Goal: Task Accomplishment & Management: Manage account settings

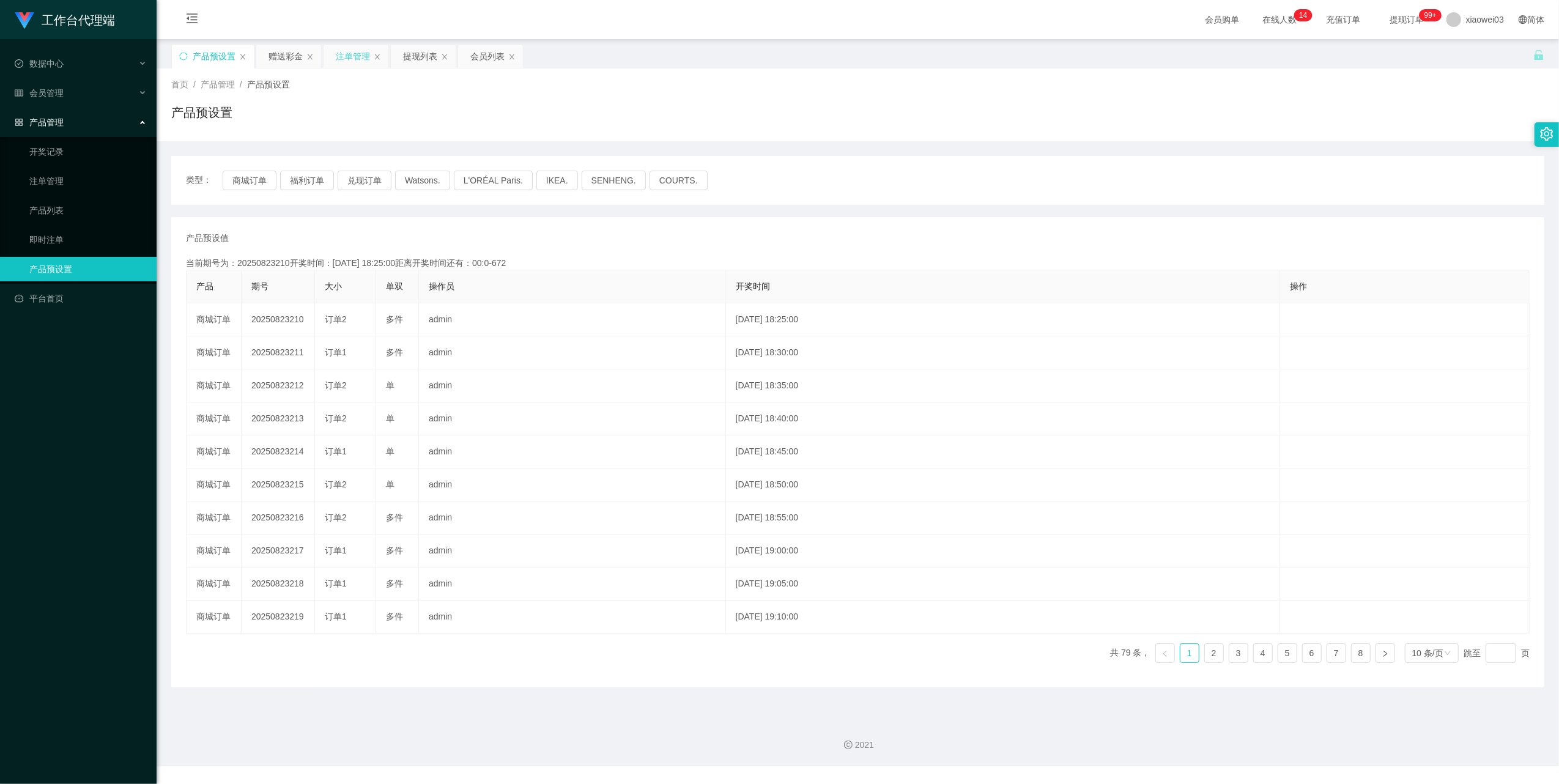
click at [343, 58] on div "注单管理" at bounding box center [353, 56] width 34 height 23
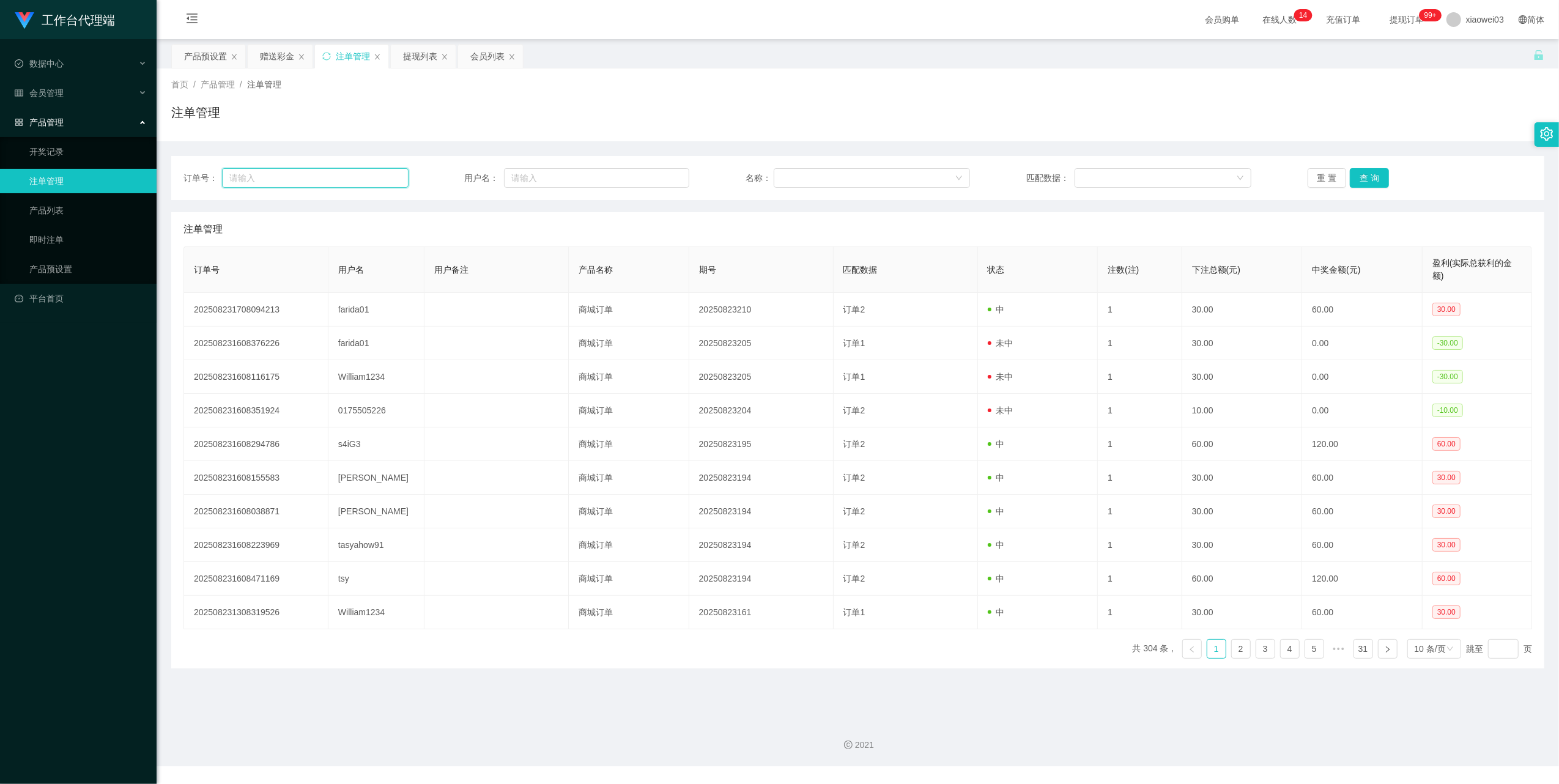
click at [341, 182] on input "text" at bounding box center [315, 178] width 187 height 20
drag, startPoint x: 547, startPoint y: 182, endPoint x: 557, endPoint y: 181, distance: 10.0
click at [548, 182] on input "text" at bounding box center [596, 178] width 185 height 20
click at [566, 177] on input "text" at bounding box center [596, 178] width 185 height 20
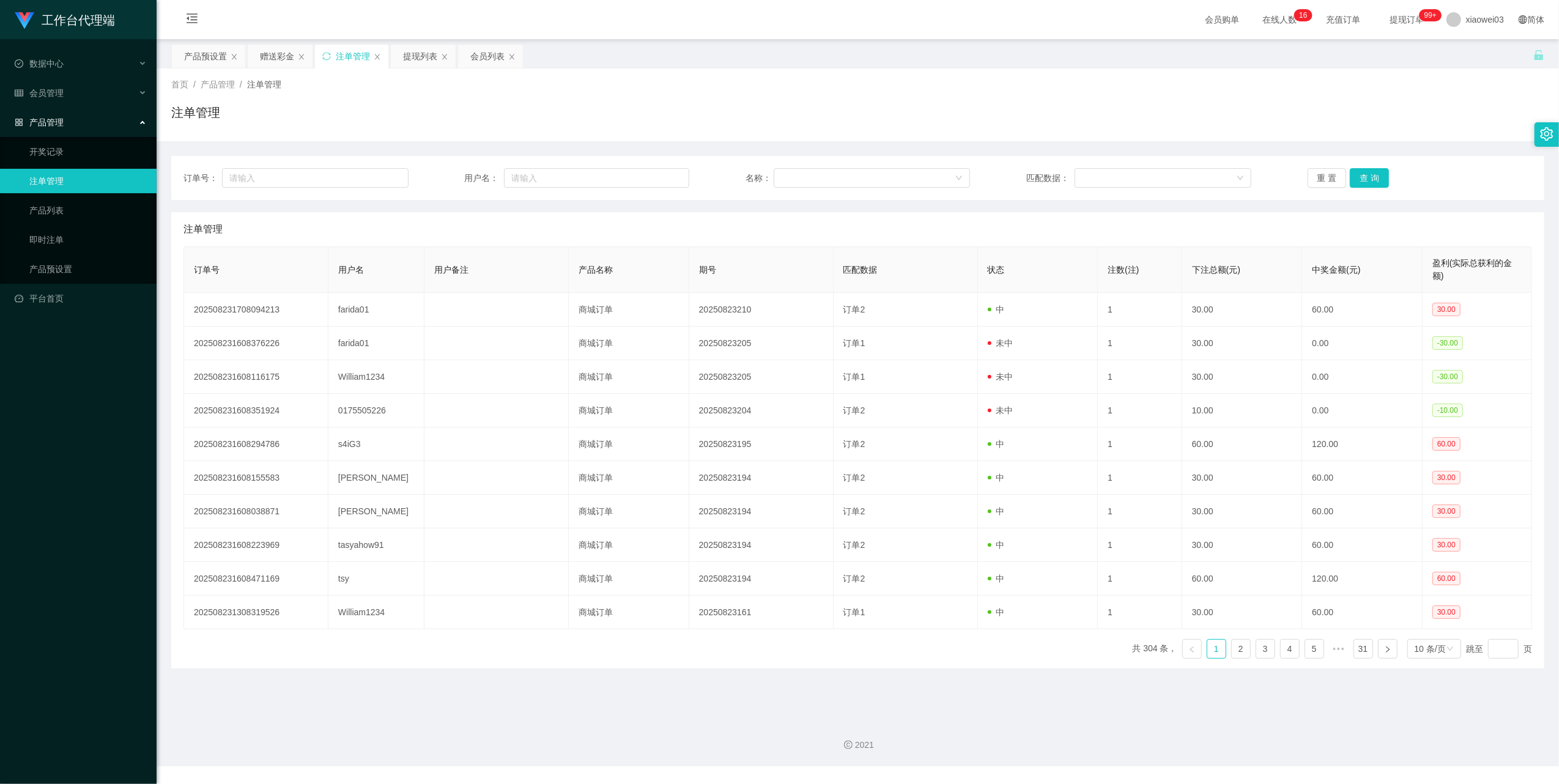
click at [617, 203] on div "订单号： 用户名： 名称： 匹配数据： 重 置 查 询 注单管理 订单号 用户名 用户备注 产品名称 期号 匹配数据 状态 注数(注) 下注总额(元) 中奖金…" at bounding box center [857, 412] width 1373 height 512
click at [579, 179] on input "text" at bounding box center [596, 178] width 185 height 20
drag, startPoint x: 579, startPoint y: 179, endPoint x: 551, endPoint y: 179, distance: 28.0
click at [551, 179] on input "text" at bounding box center [596, 178] width 185 height 20
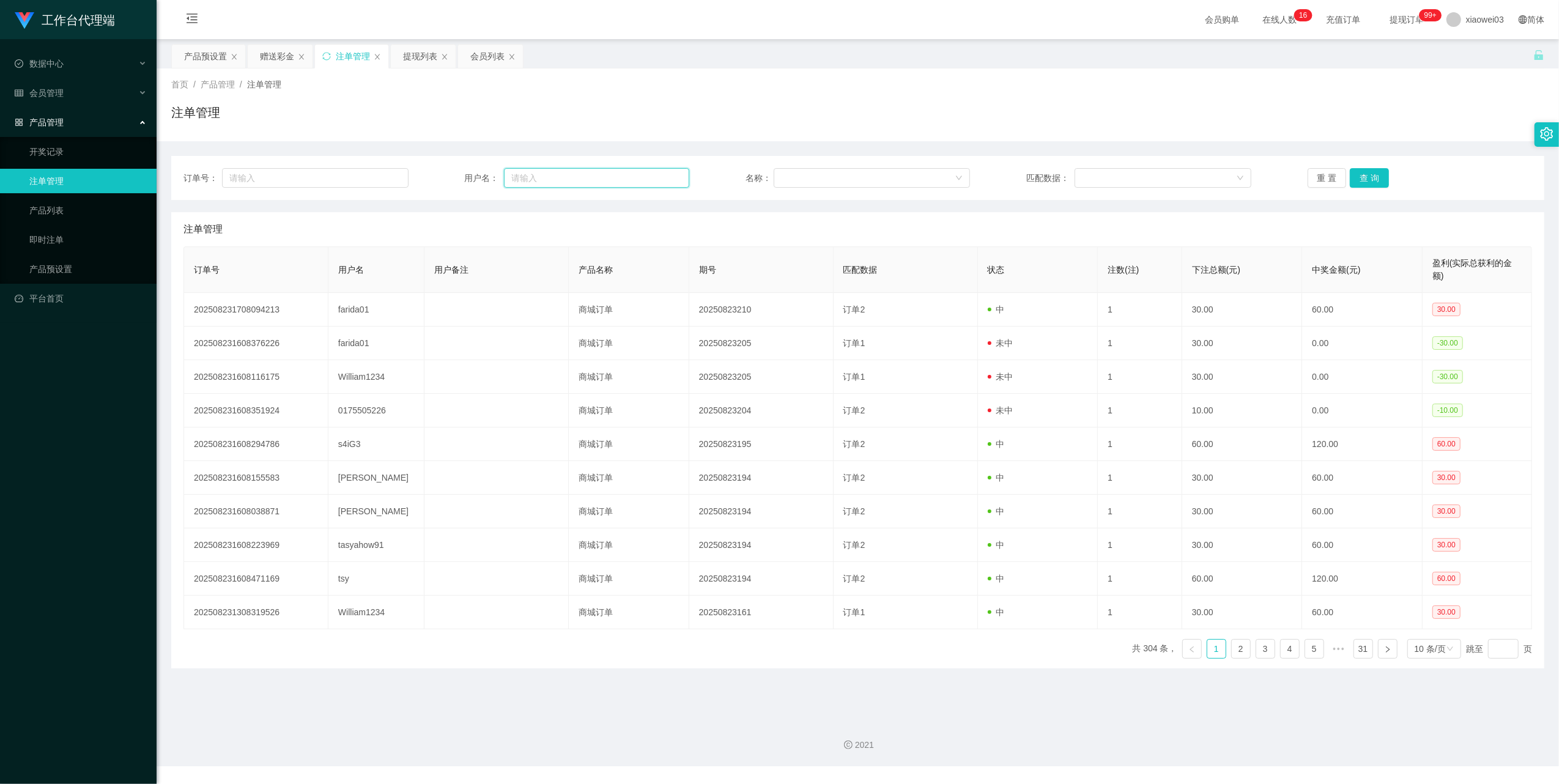
click at [549, 177] on input "text" at bounding box center [596, 178] width 185 height 20
drag, startPoint x: 549, startPoint y: 177, endPoint x: 1306, endPoint y: 73, distance: 764.1
click at [1305, 73] on div "首页 / 产品管理 / 注单管理 / 注单管理" at bounding box center [857, 104] width 1403 height 72
click at [1014, 127] on div "注单管理" at bounding box center [857, 118] width 1373 height 28
click at [603, 177] on input "text" at bounding box center [596, 178] width 185 height 20
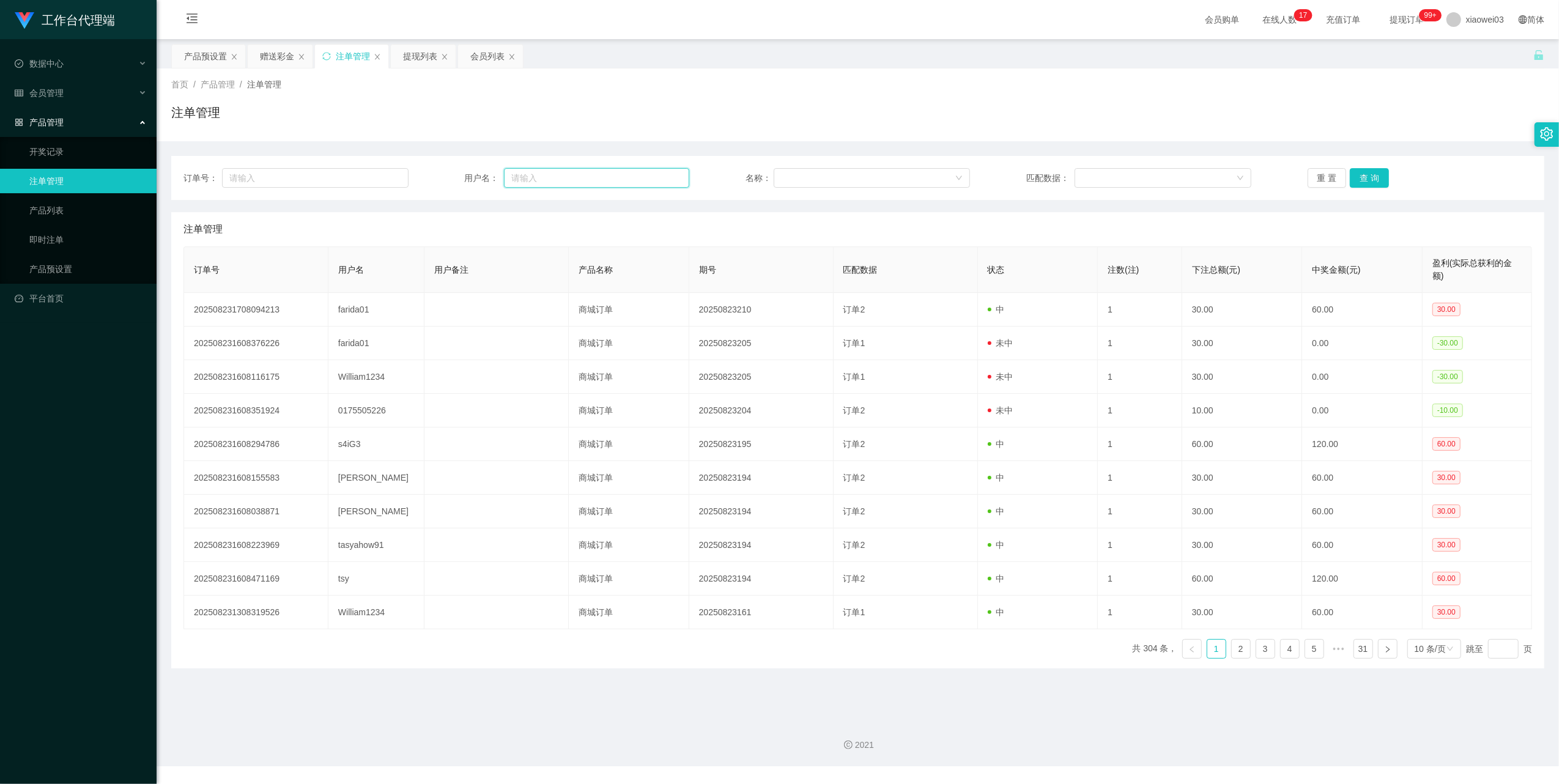
paste input "v"
type input "v"
drag, startPoint x: 713, startPoint y: 220, endPoint x: 706, endPoint y: 219, distance: 7.1
click at [713, 220] on div "注单管理" at bounding box center [858, 229] width 1349 height 34
click at [602, 167] on div "订单号： 用户名： 名称： 匹配数据： 重 置 查 询" at bounding box center [857, 178] width 1373 height 44
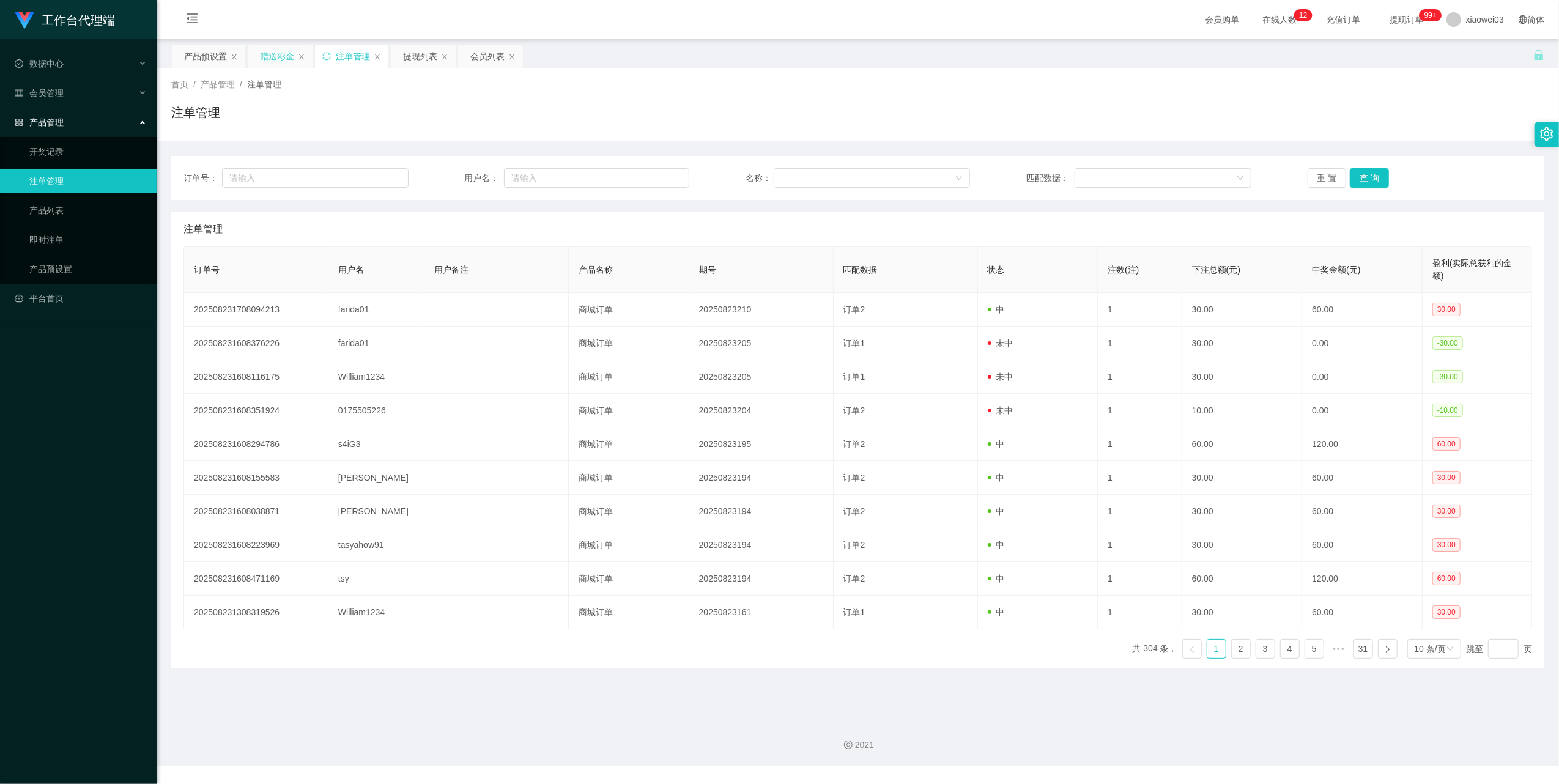
click at [257, 55] on div "赠送彩金" at bounding box center [280, 56] width 65 height 23
click at [199, 49] on div "产品预设置" at bounding box center [206, 56] width 43 height 23
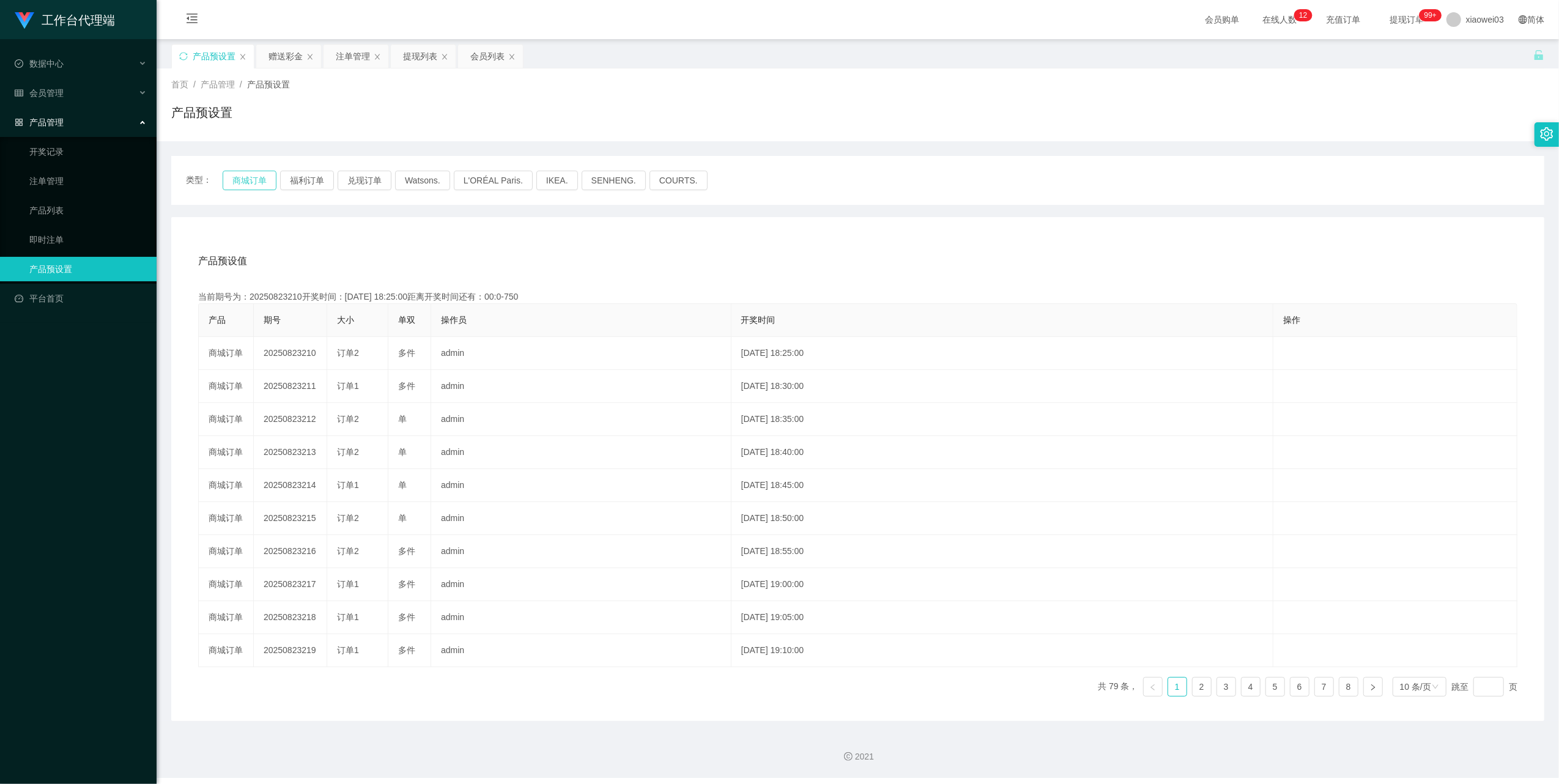
click at [253, 174] on button "商城订单" at bounding box center [249, 180] width 53 height 20
click at [930, 248] on div "产品预设值 添加期号" at bounding box center [858, 261] width 1320 height 34
click at [233, 184] on button "商城订单" at bounding box center [249, 180] width 53 height 20
click at [258, 182] on button "商城订单" at bounding box center [249, 180] width 53 height 20
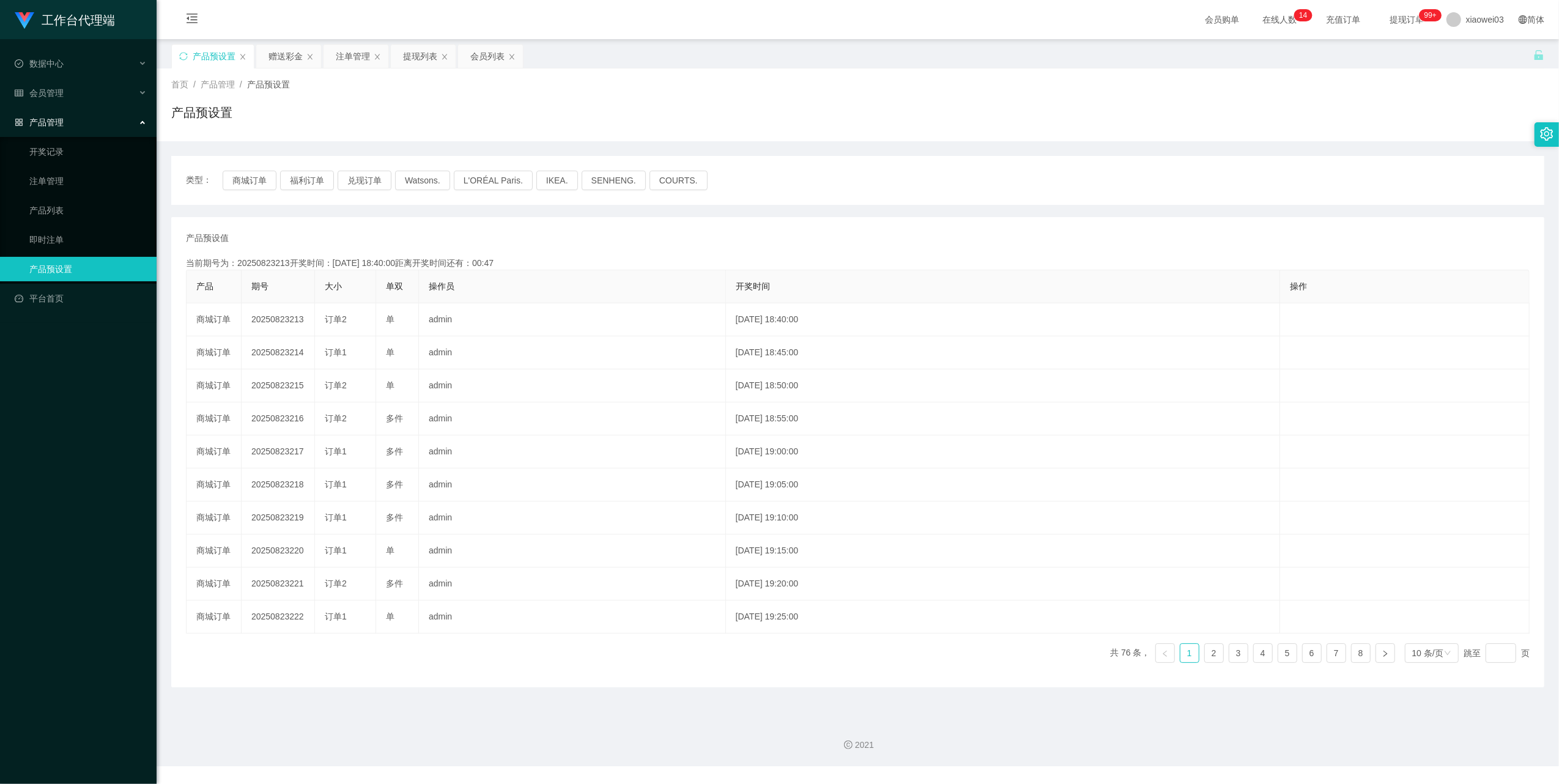
drag, startPoint x: 0, startPoint y: 0, endPoint x: 790, endPoint y: 220, distance: 820.1
click at [790, 220] on div "产品预设值 添加期号 当前期号为：20250823213开奖时间：[DATE] 18:40:00距离开奖时间还有：00:47 产品 期号 大小 单双 操作员 …" at bounding box center [857, 453] width 1373 height 470
drag, startPoint x: 329, startPoint y: 35, endPoint x: 322, endPoint y: 38, distance: 7.6
click at [326, 35] on div "会员购单 在线人数 0 1 2 3 4 5 6 7 8 9 0 1 2 3 4 5 6 7 8 9 0 1 2 3 4 5 6 7 8 9 0 1 2 3 4…" at bounding box center [857, 20] width 1403 height 39
click at [282, 58] on div "赠送彩金" at bounding box center [286, 56] width 34 height 23
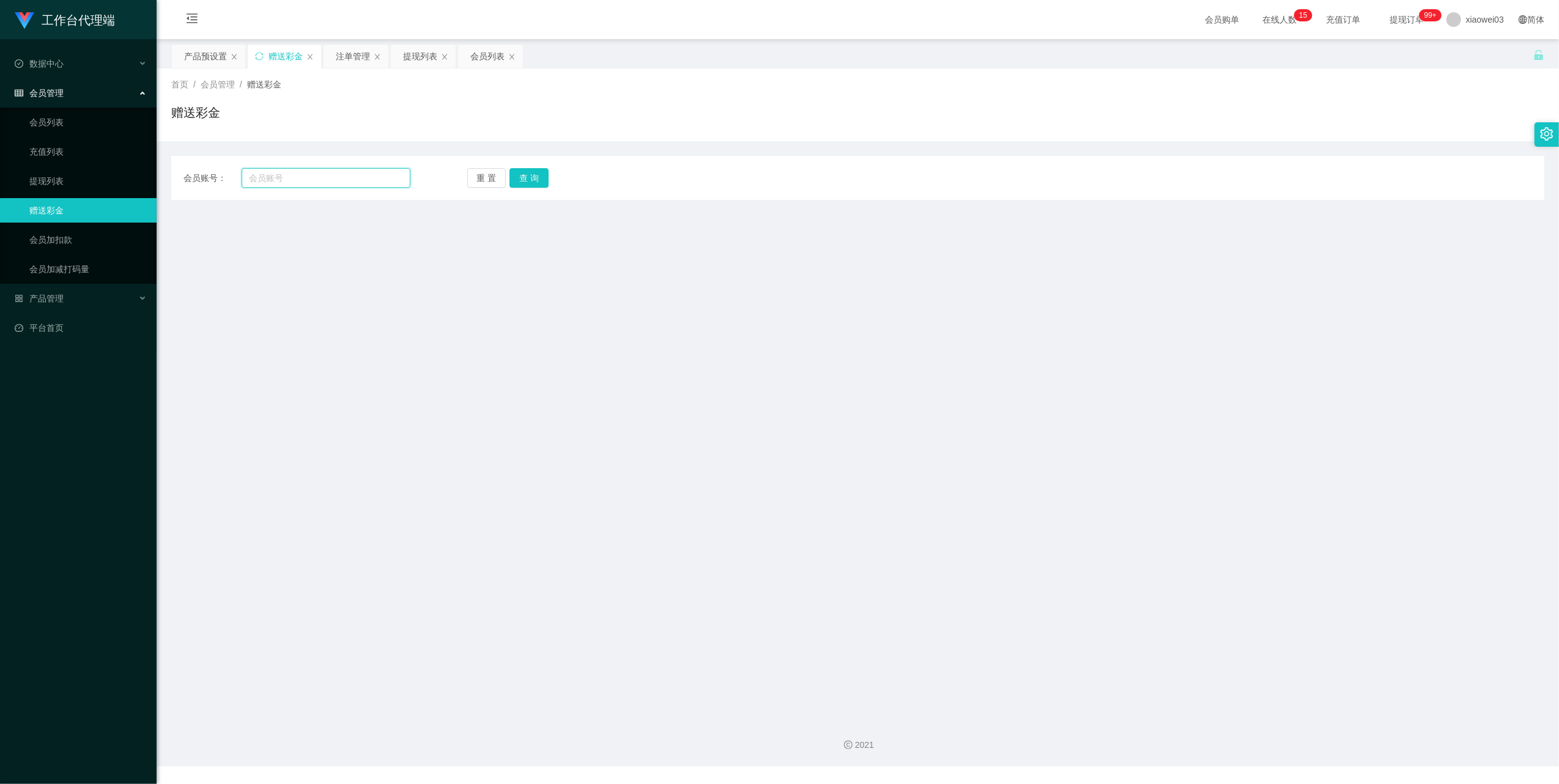
click at [297, 172] on input "text" at bounding box center [326, 178] width 169 height 20
click at [301, 181] on input "text" at bounding box center [326, 178] width 169 height 20
paste input "farida01"
drag, startPoint x: 348, startPoint y: 179, endPoint x: 263, endPoint y: 167, distance: 85.8
click at [263, 167] on div "会员账号： farida01 重 置 查 询 会员账号 会员姓名 账号余额 操作类型 彩金加款 彩金扣款 金额 确 定" at bounding box center [857, 178] width 1373 height 44
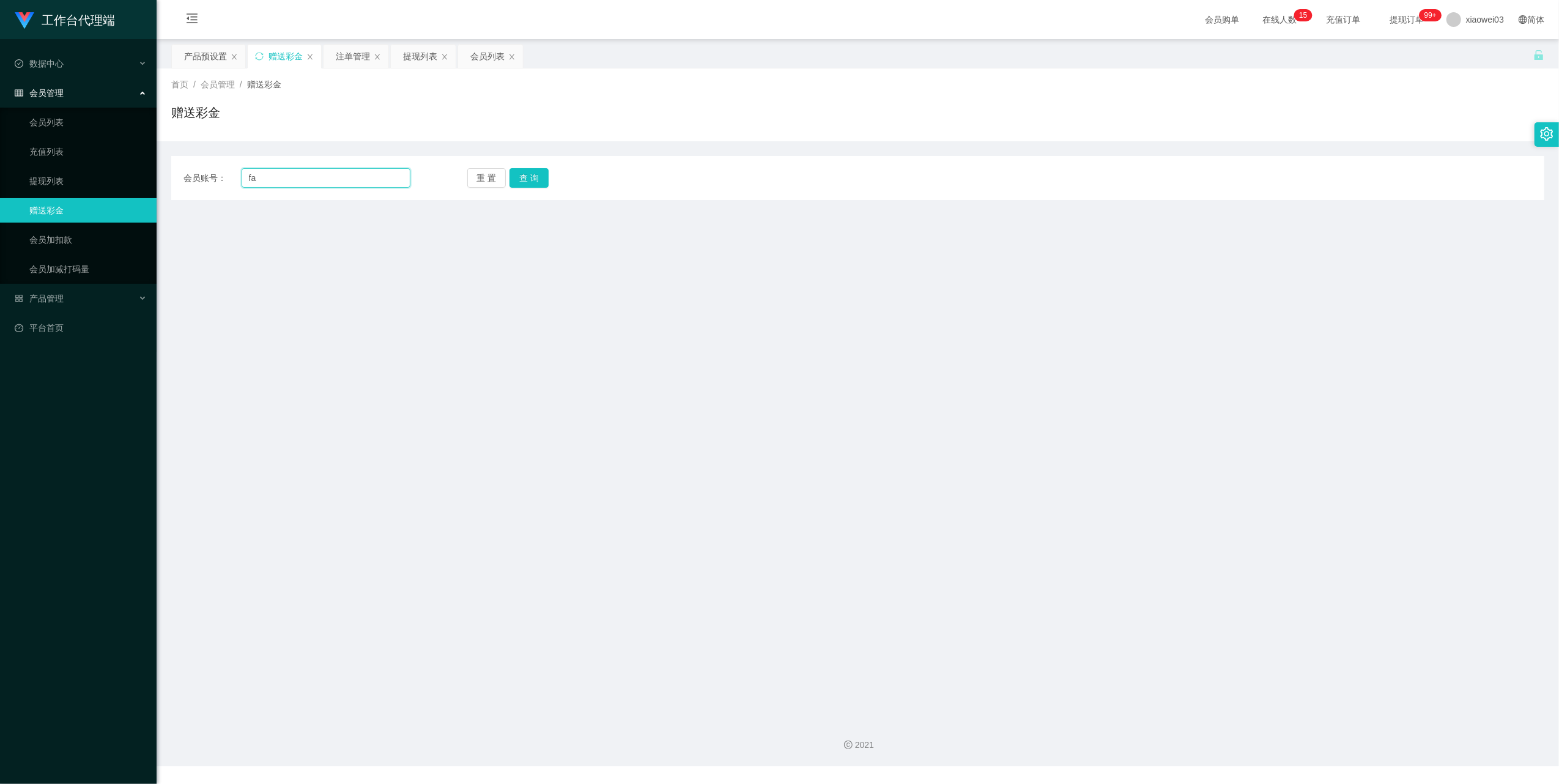
type input "f"
click at [803, 110] on div "赠送彩金" at bounding box center [857, 118] width 1373 height 28
click at [287, 184] on input "text" at bounding box center [326, 178] width 169 height 20
click at [427, 59] on div "提现列表" at bounding box center [420, 56] width 34 height 23
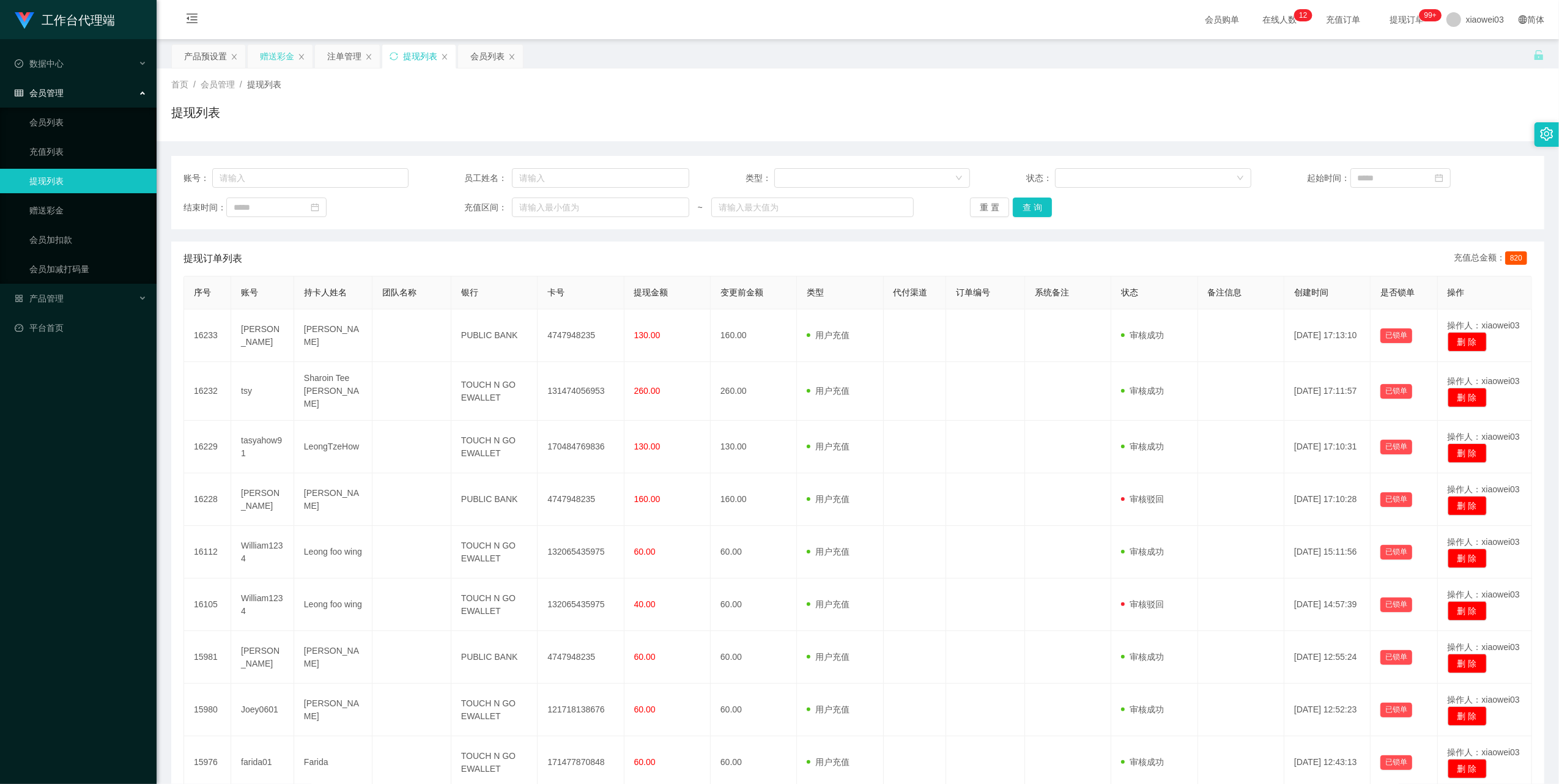
click at [277, 59] on div "赠送彩金" at bounding box center [277, 56] width 34 height 23
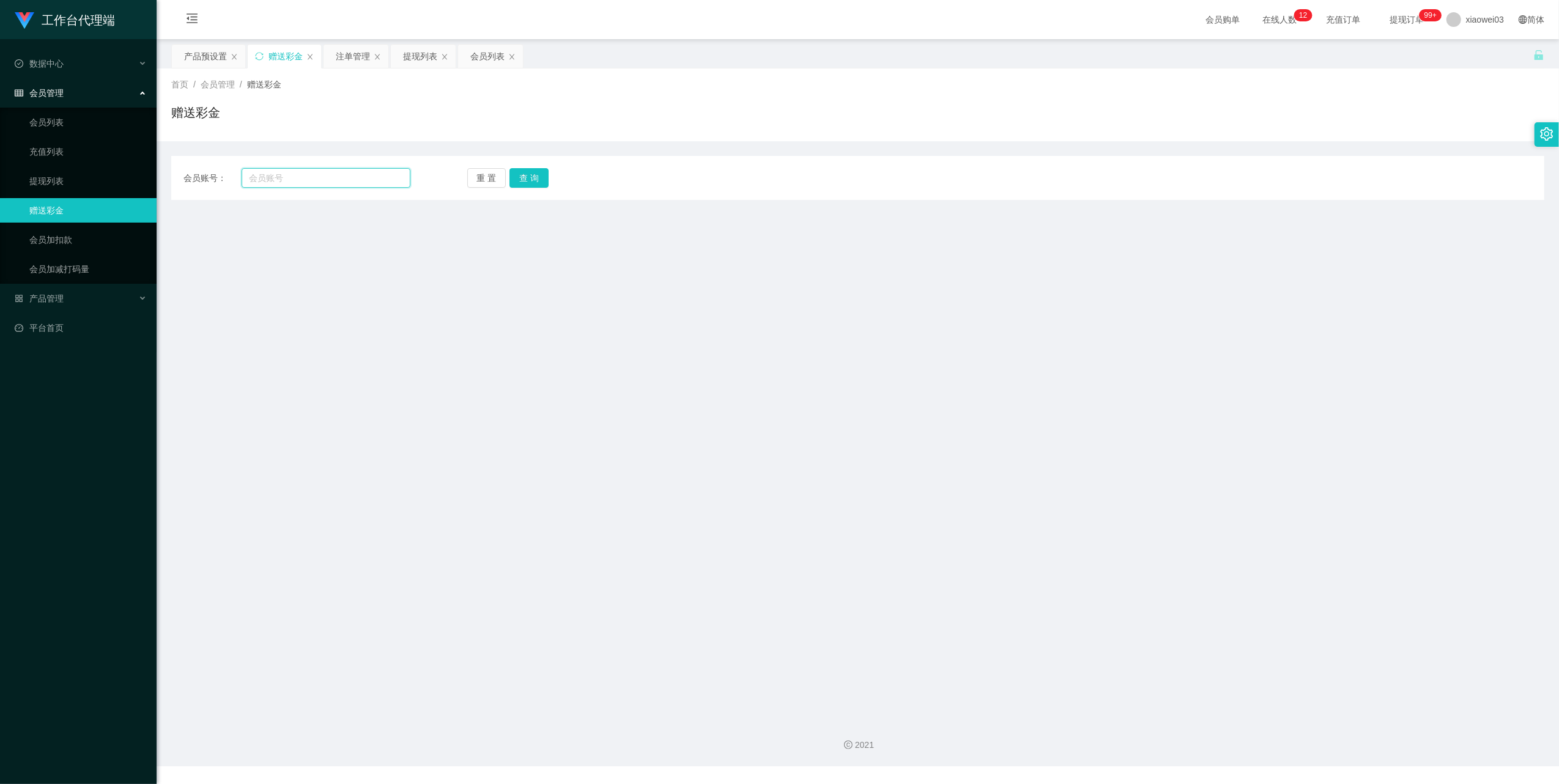
click at [329, 174] on input "text" at bounding box center [326, 178] width 169 height 20
paste input "0189629428"
type input "0189629428"
click at [520, 184] on button "查 询" at bounding box center [529, 178] width 39 height 20
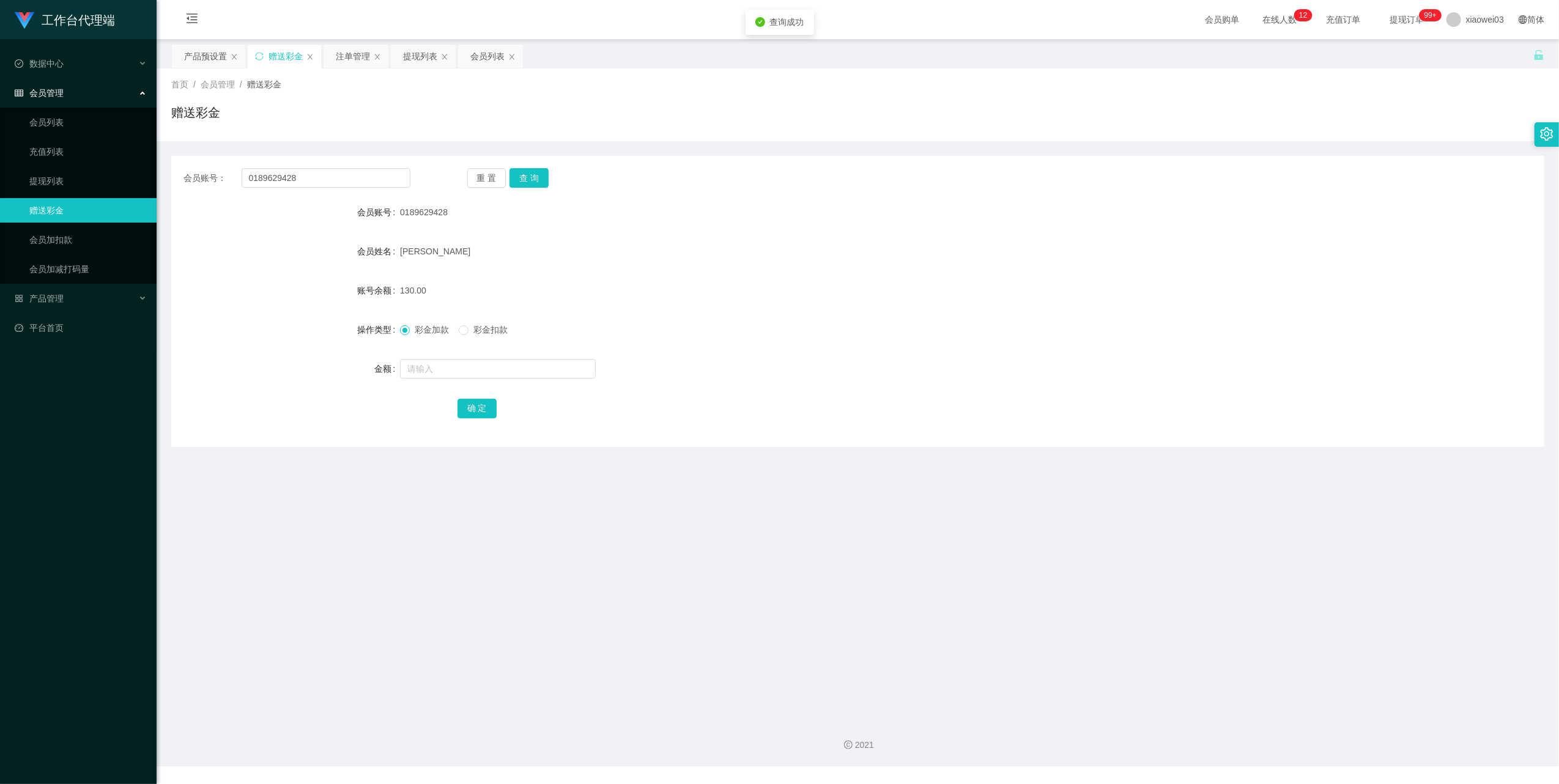
click at [591, 295] on div "130.00" at bounding box center [800, 290] width 802 height 25
click at [419, 53] on div "提现列表" at bounding box center [420, 56] width 34 height 23
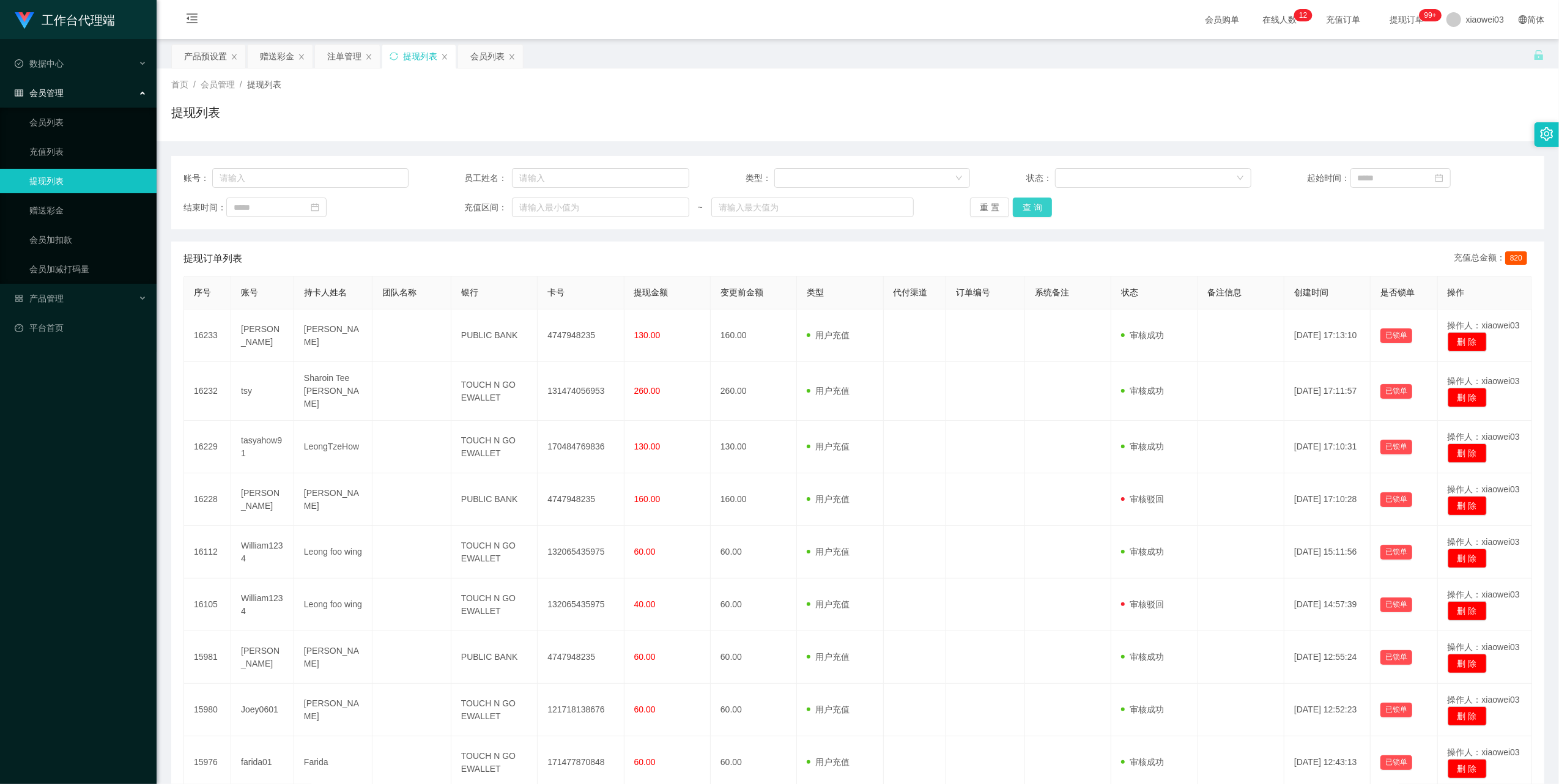
click at [1028, 208] on button "查 询" at bounding box center [1033, 208] width 39 height 20
click at [248, 160] on div "账号： 员工姓名： 类型： 状态： 起始时间： 结束时间： 充值区间： ~ 重 置 查 询" at bounding box center [857, 193] width 1373 height 73
drag, startPoint x: 250, startPoint y: 172, endPoint x: 258, endPoint y: 175, distance: 8.5
click at [250, 172] on input "text" at bounding box center [310, 178] width 196 height 20
paste input "Joey0601"
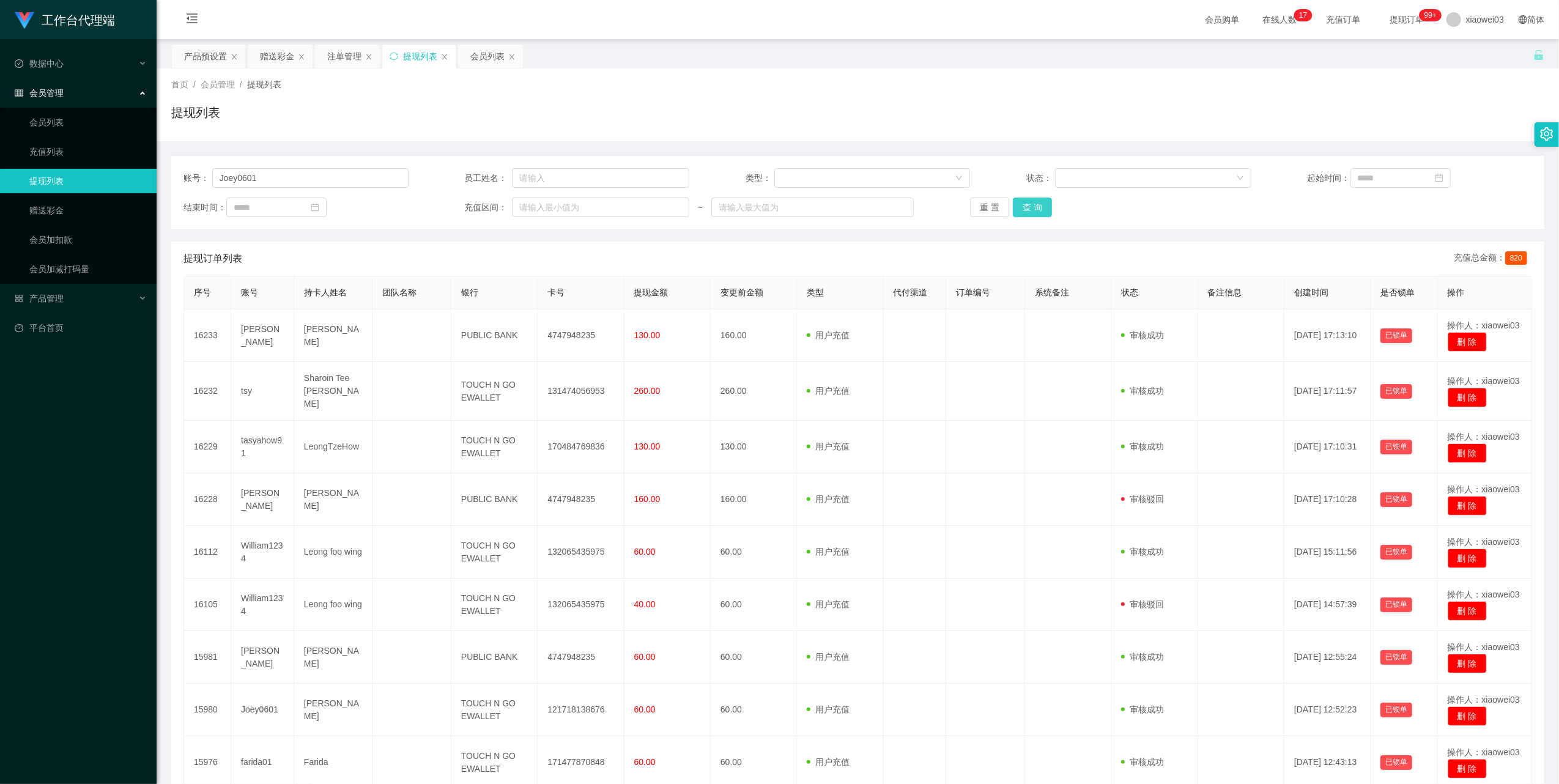
drag, startPoint x: 1042, startPoint y: 201, endPoint x: 994, endPoint y: 220, distance: 51.6
click at [1042, 201] on button "查 询" at bounding box center [1033, 208] width 39 height 20
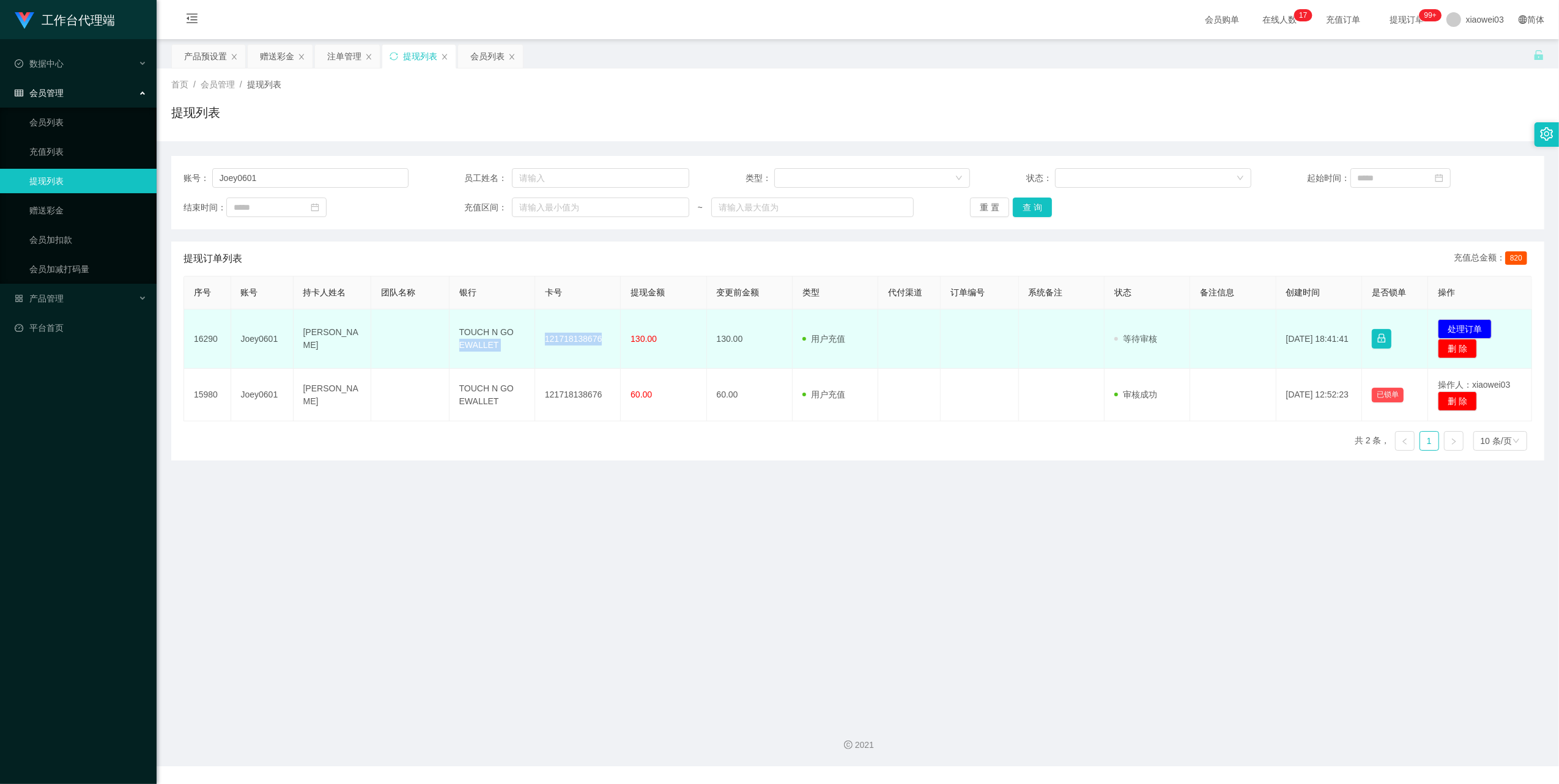
drag, startPoint x: 602, startPoint y: 350, endPoint x: 526, endPoint y: 320, distance: 81.7
click at [526, 320] on tr "16290 Joey0601 [PERSON_NAME] TOUCH N GO EWALLET 121718138676 130.00 130.00 用户充值…" at bounding box center [859, 339] width 1349 height 59
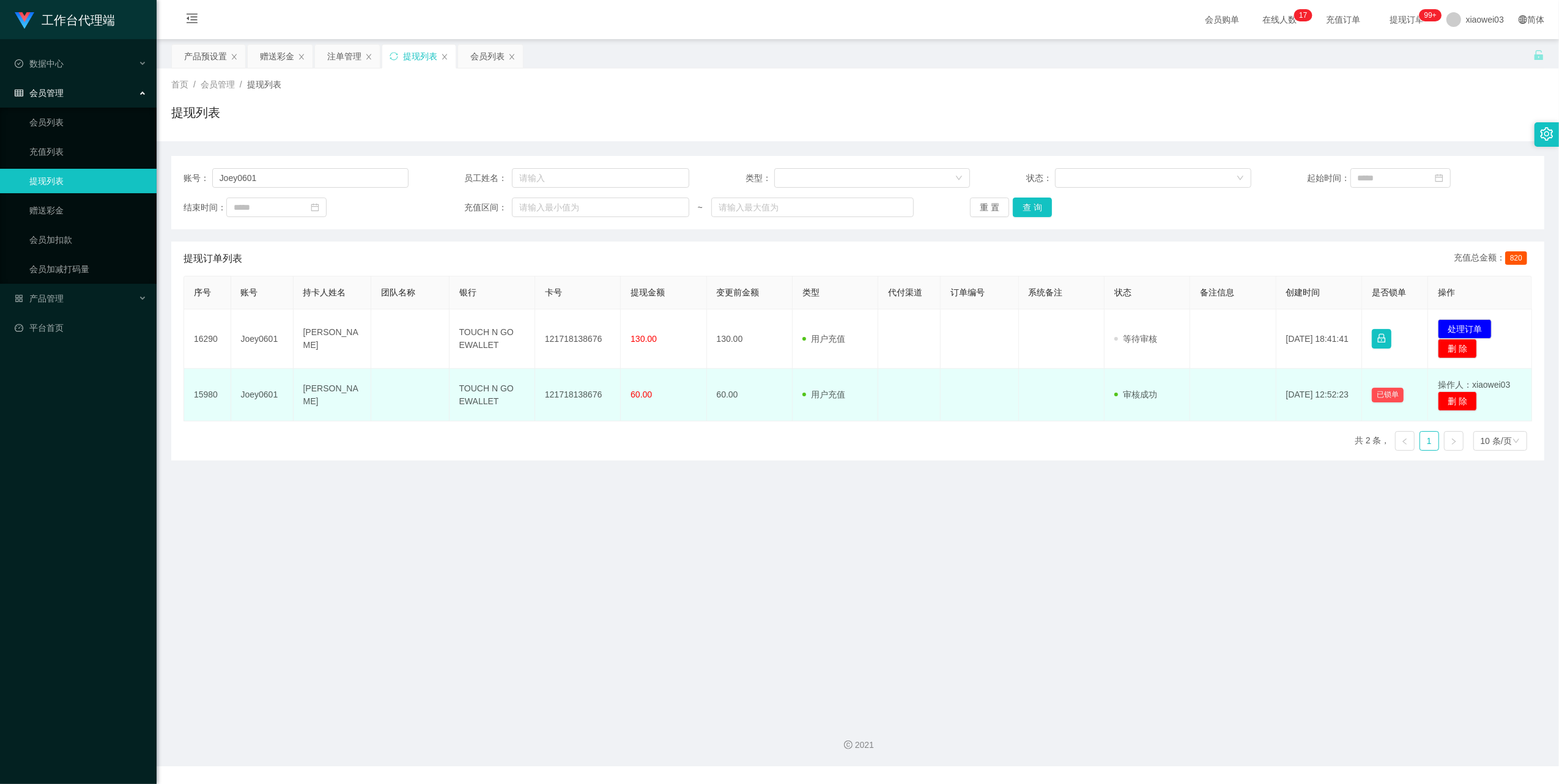
drag, startPoint x: 526, startPoint y: 320, endPoint x: 615, endPoint y: 406, distance: 123.8
click at [605, 436] on div "序号 账号 持卡人姓名 团队名称 银行 卡号 提现金额 变更前金额 类型 代付渠道 订单编号 系统备注 状态 备注信息 创建时间 是否锁单 操作 16290 …" at bounding box center [858, 368] width 1349 height 184
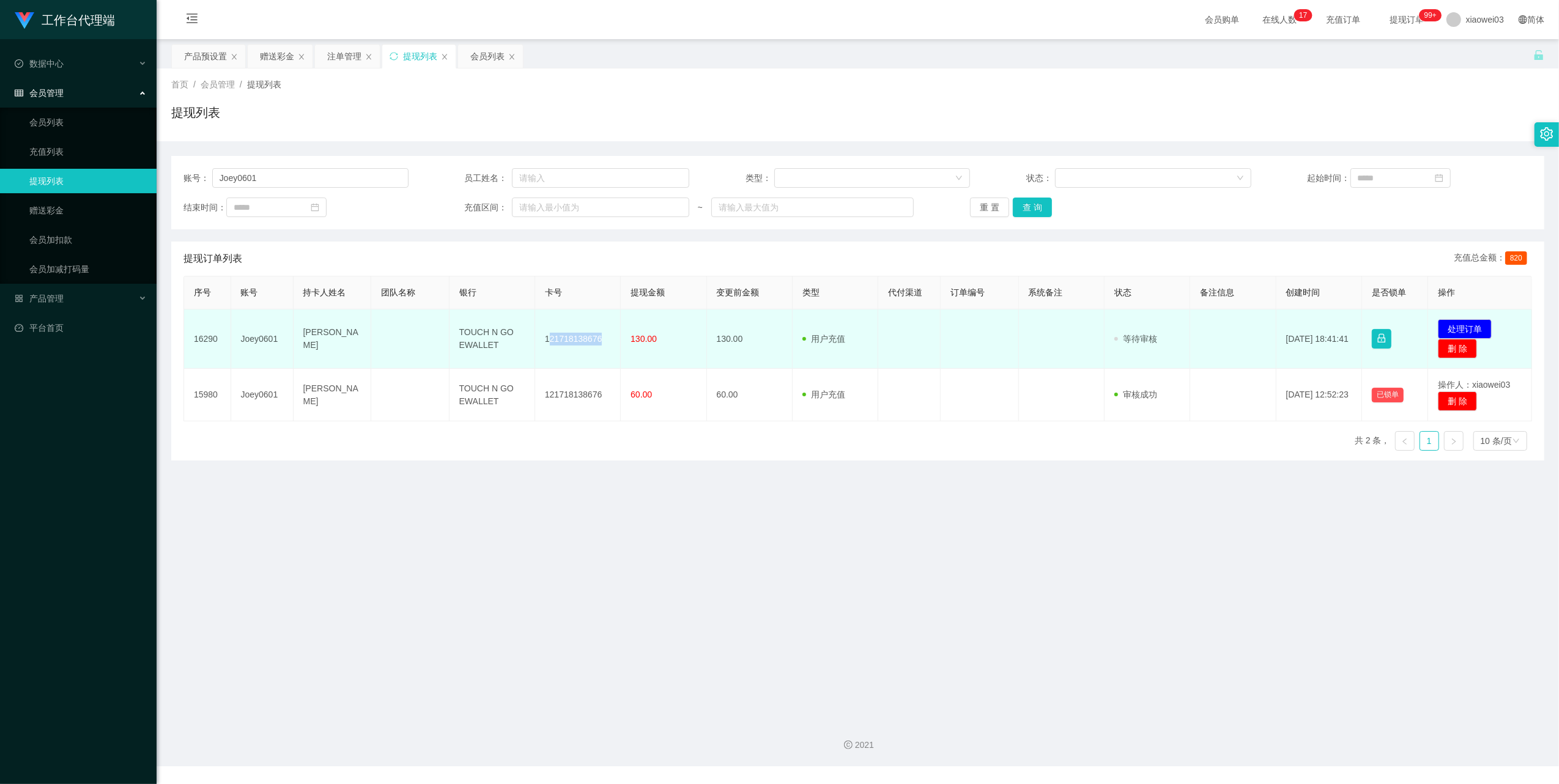
drag, startPoint x: 597, startPoint y: 339, endPoint x: 545, endPoint y: 328, distance: 53.2
click at [545, 328] on td "121718138676" at bounding box center [578, 339] width 86 height 59
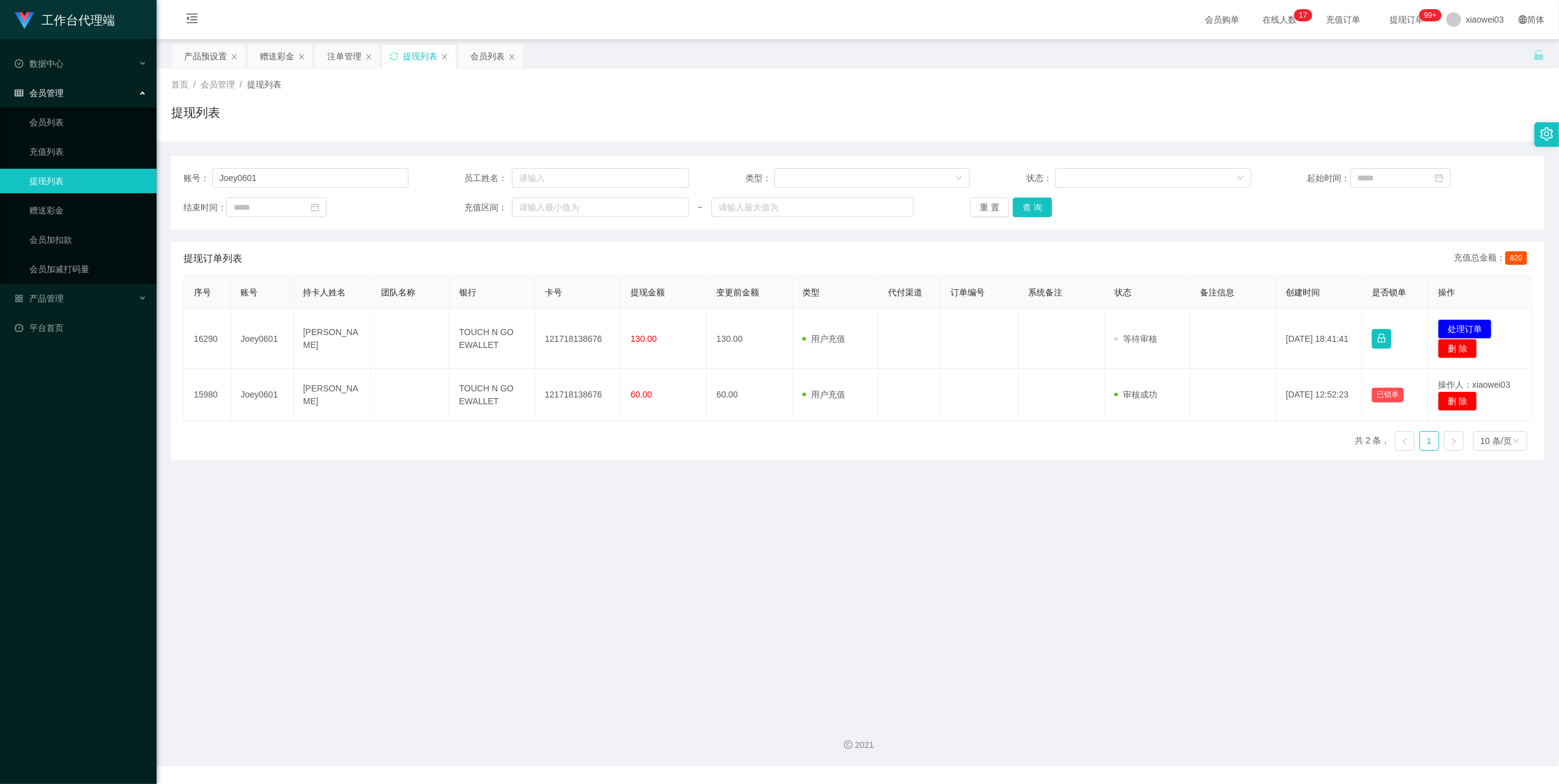
click at [626, 486] on main "关闭左侧 关闭右侧 关闭其它 刷新页面 产品预设置 赠送彩金 注单管理 提现列表 会员列表 首页 / 会员管理 / 提现列表 / 提现列表 账号： Joey0…" at bounding box center [857, 374] width 1403 height 671
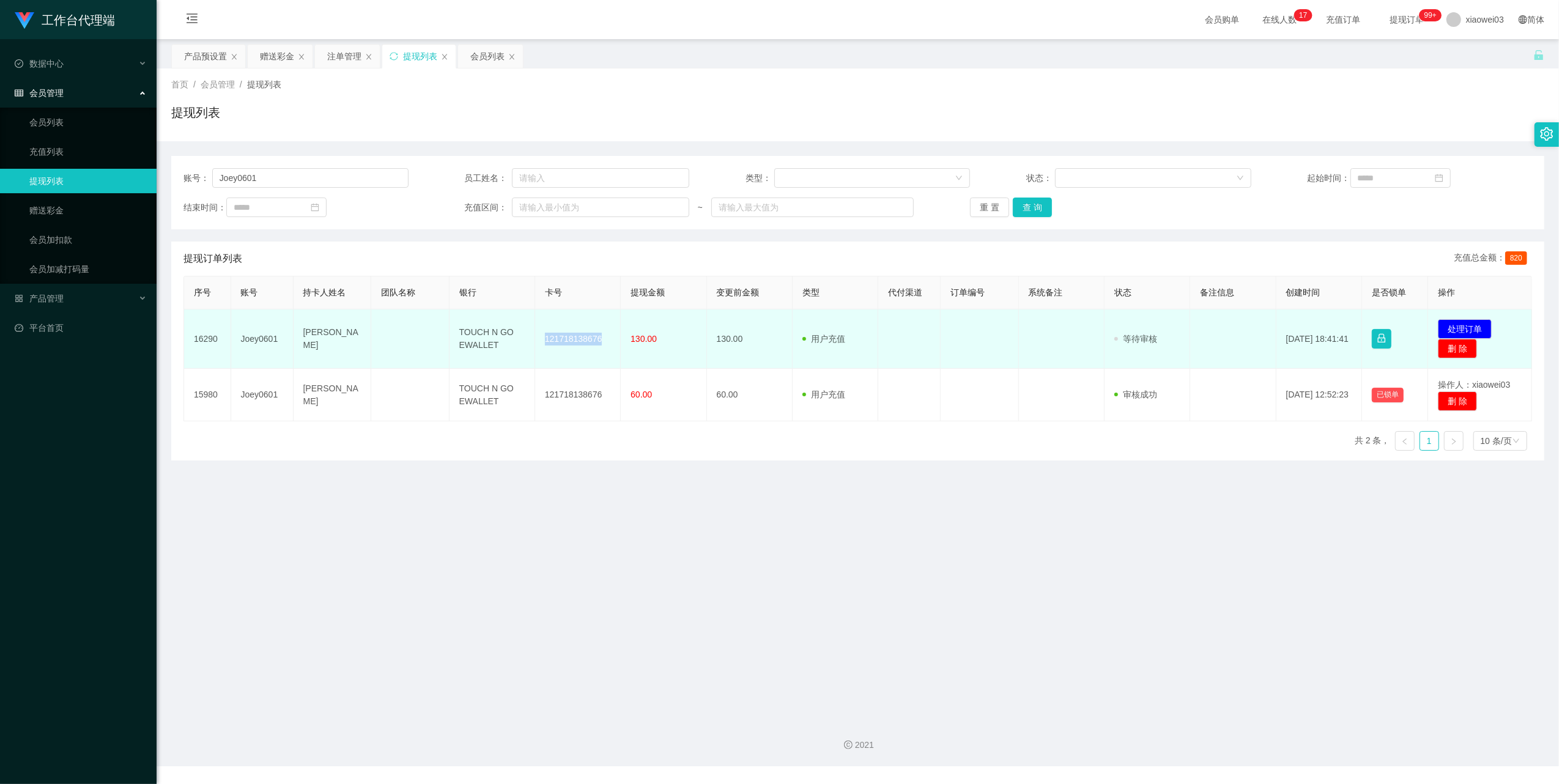
drag, startPoint x: 598, startPoint y: 336, endPoint x: 543, endPoint y: 329, distance: 55.4
click at [543, 329] on td "121718138676" at bounding box center [578, 339] width 86 height 59
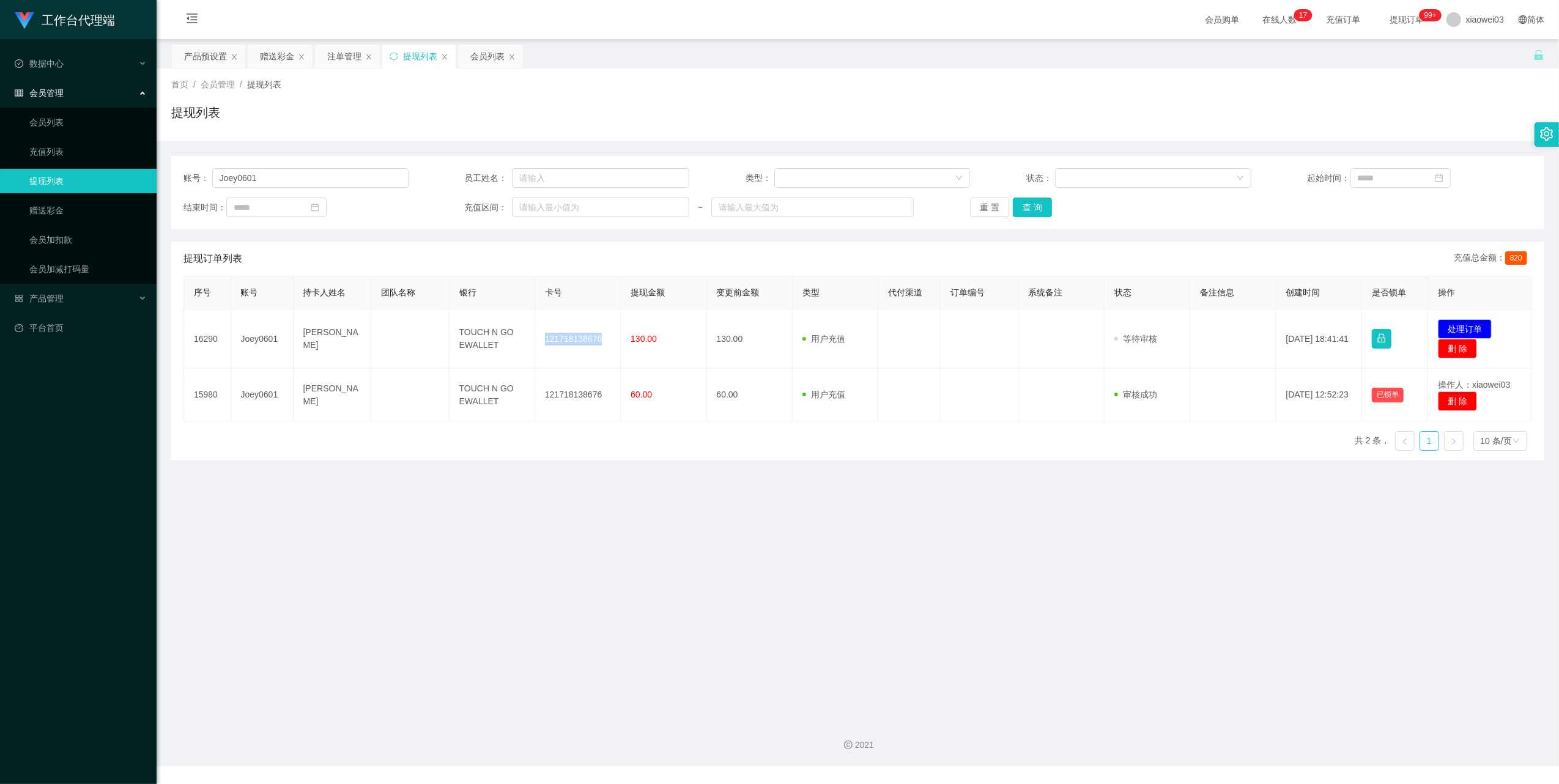
copy td "121718138676"
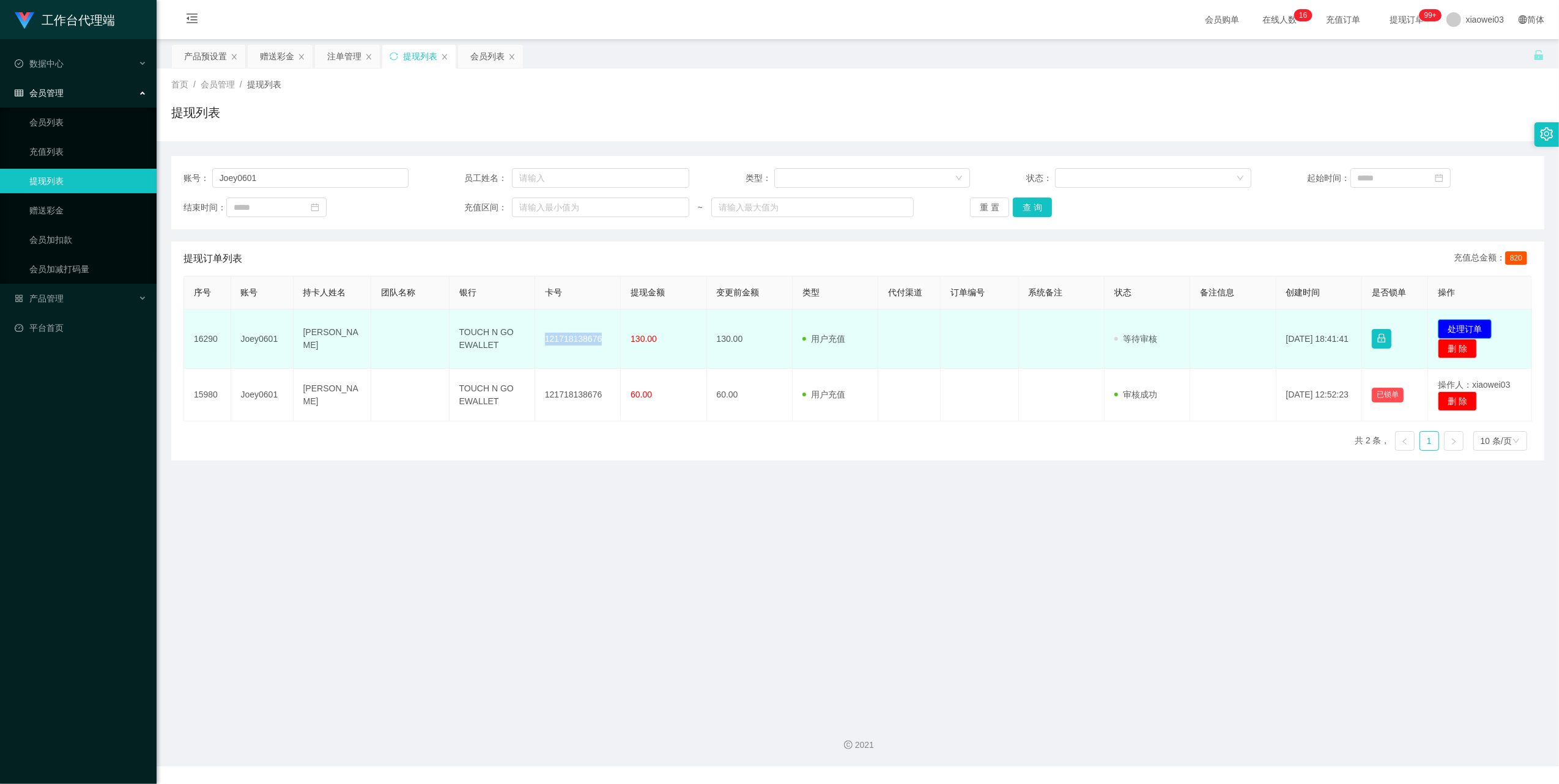
click at [1444, 324] on button "处理订单" at bounding box center [1465, 329] width 53 height 20
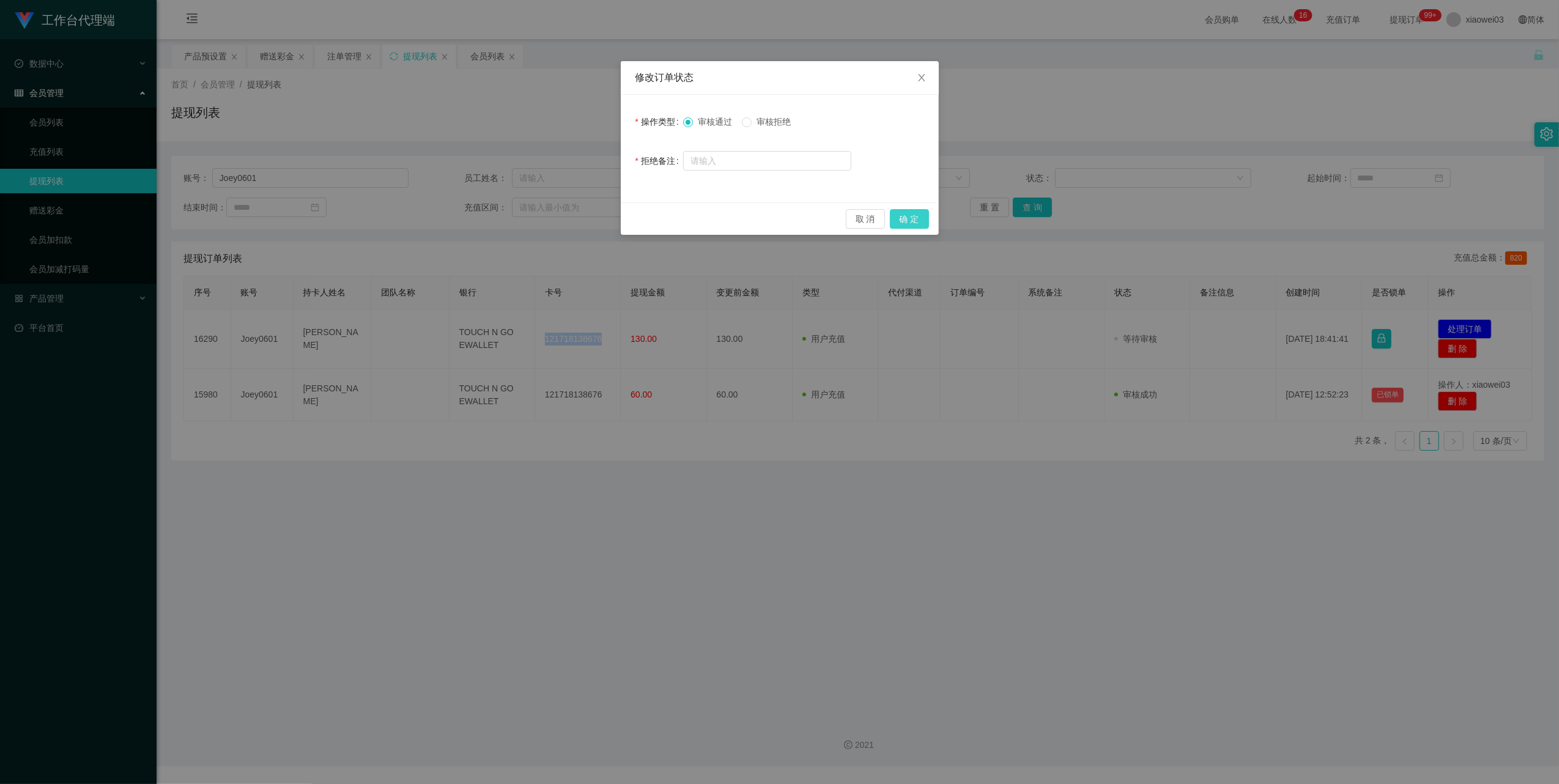
click at [916, 222] on button "确 定" at bounding box center [910, 219] width 39 height 20
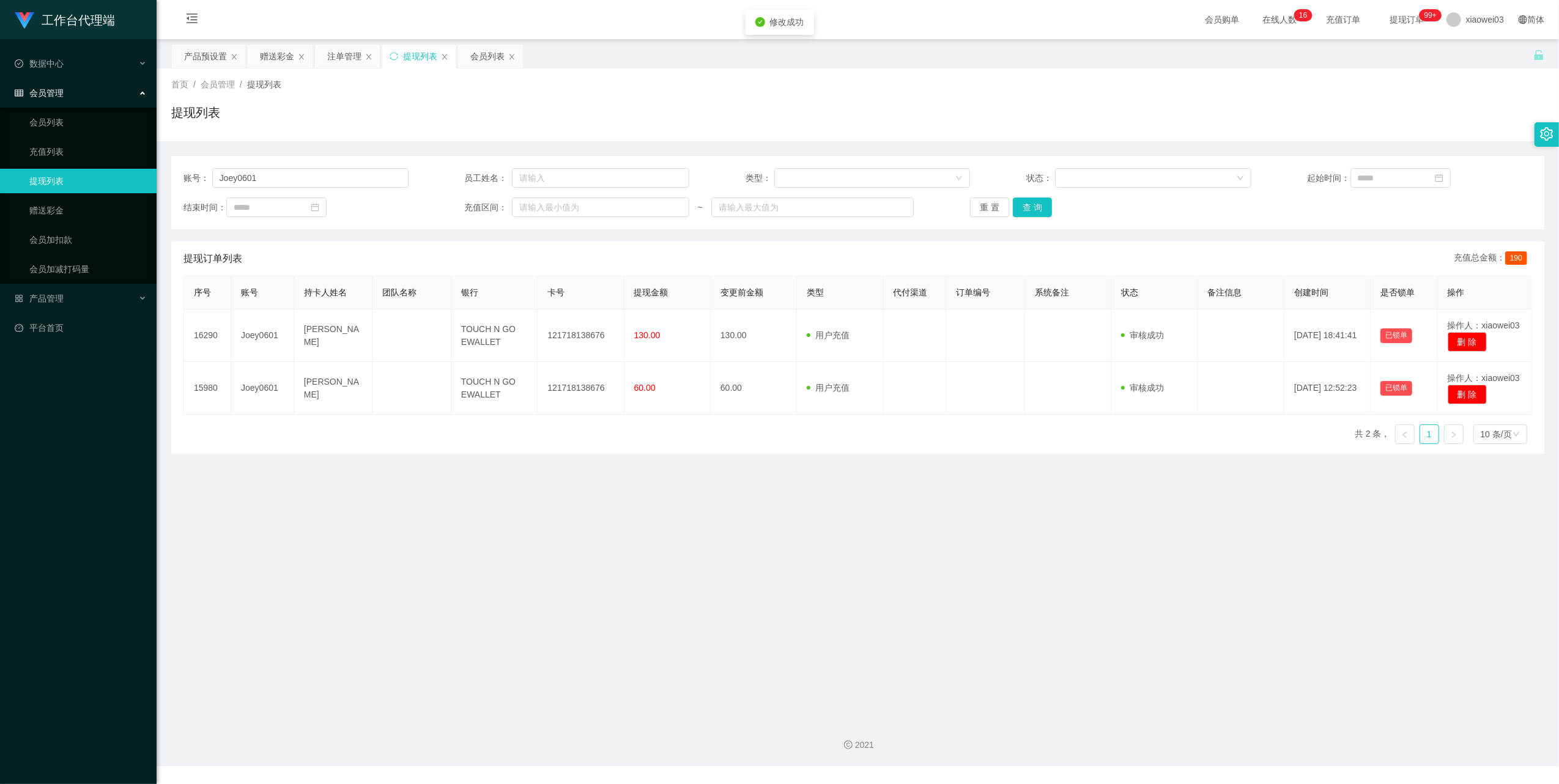
click at [914, 509] on div "修改订单状态 操作类型 审核通过 审核拒绝 拒绝备注 取 消 确 定" at bounding box center [779, 392] width 1559 height 784
click at [297, 177] on input "Joey0601" at bounding box center [310, 178] width 196 height 20
paste input "0189629428"
type input "0189629428"
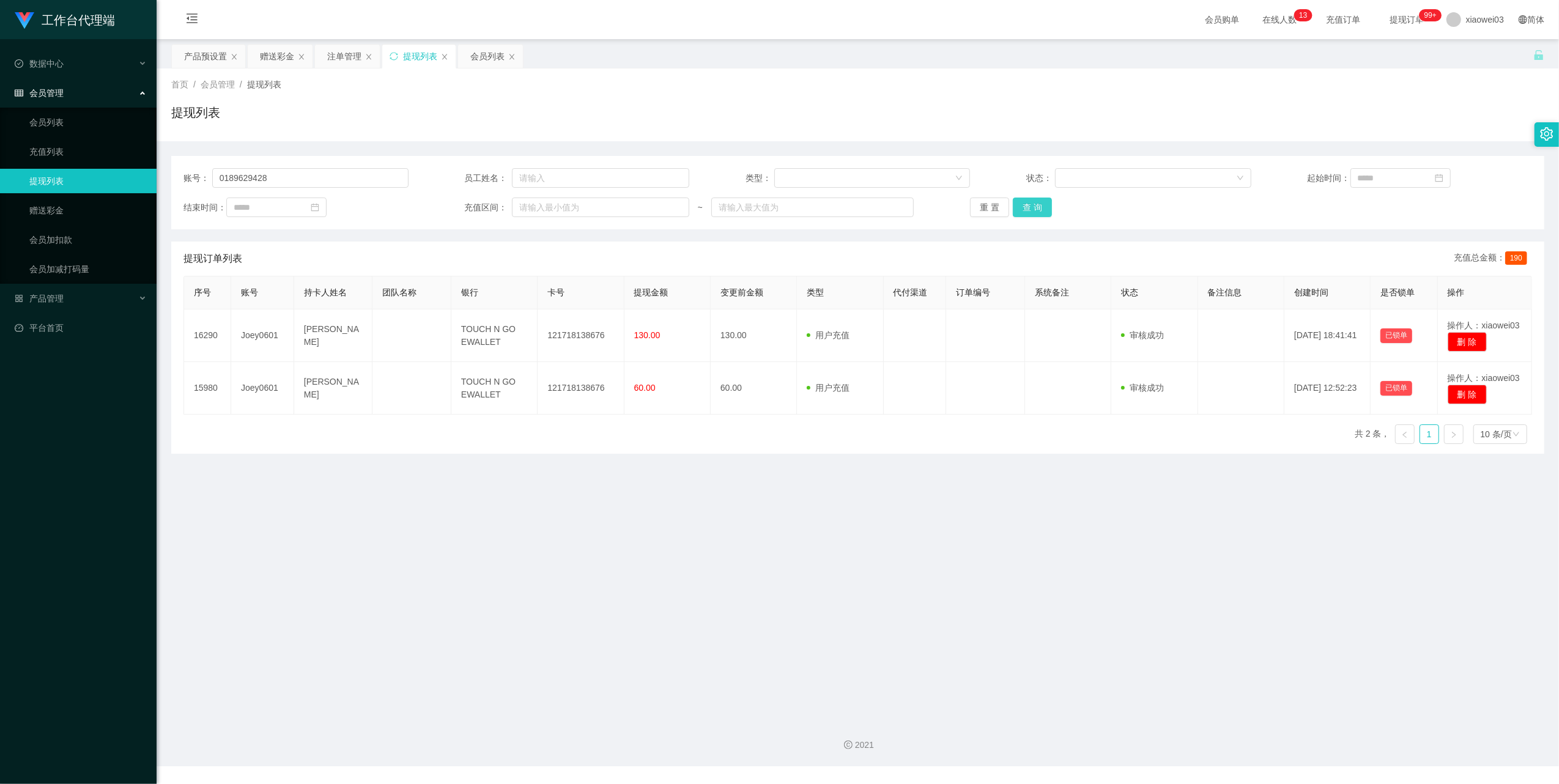
drag, startPoint x: 1040, startPoint y: 201, endPoint x: 1026, endPoint y: 221, distance: 24.4
click at [1040, 201] on button "查 询" at bounding box center [1033, 208] width 39 height 20
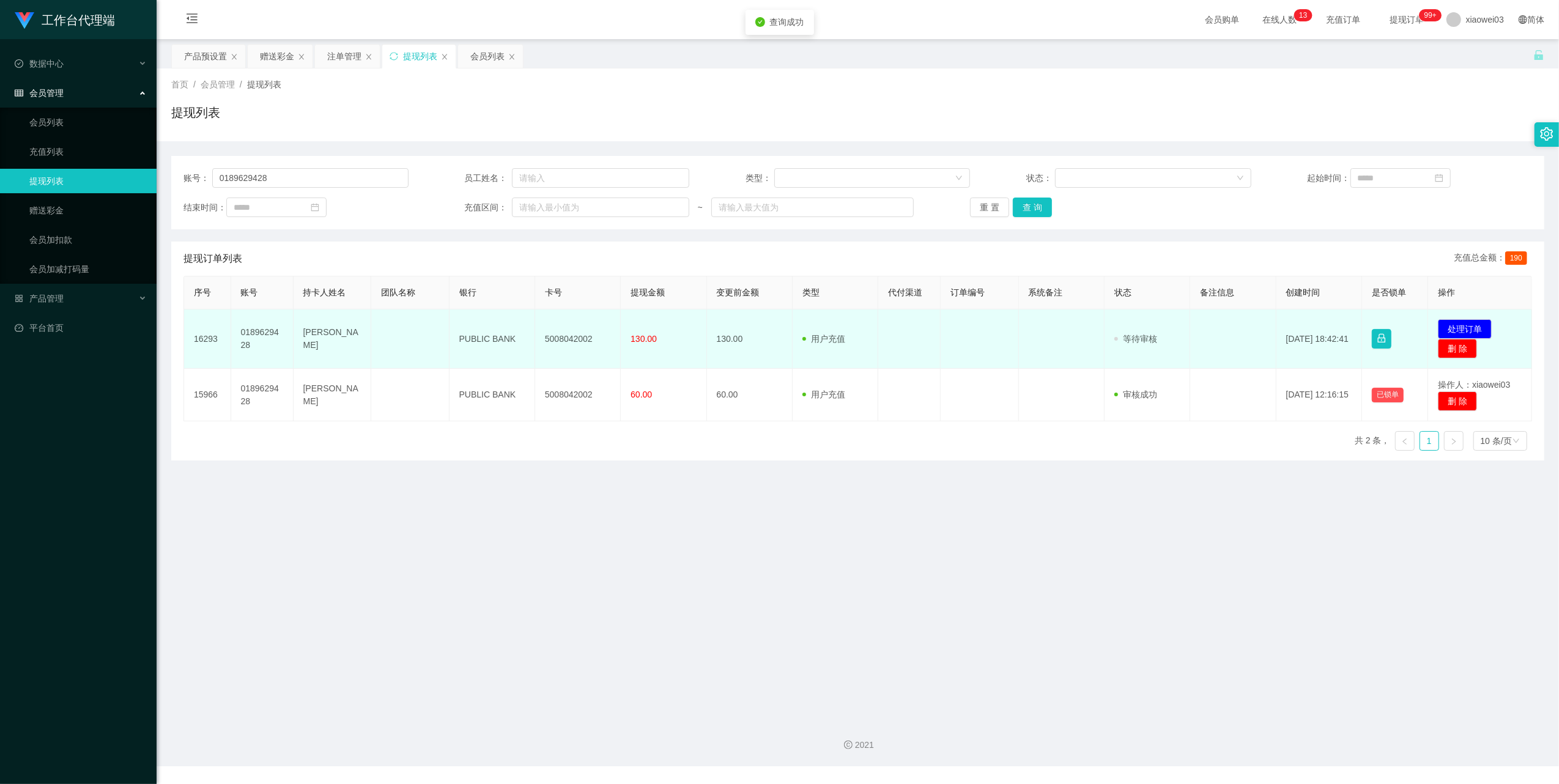
click at [581, 341] on td "5008042002" at bounding box center [578, 339] width 86 height 59
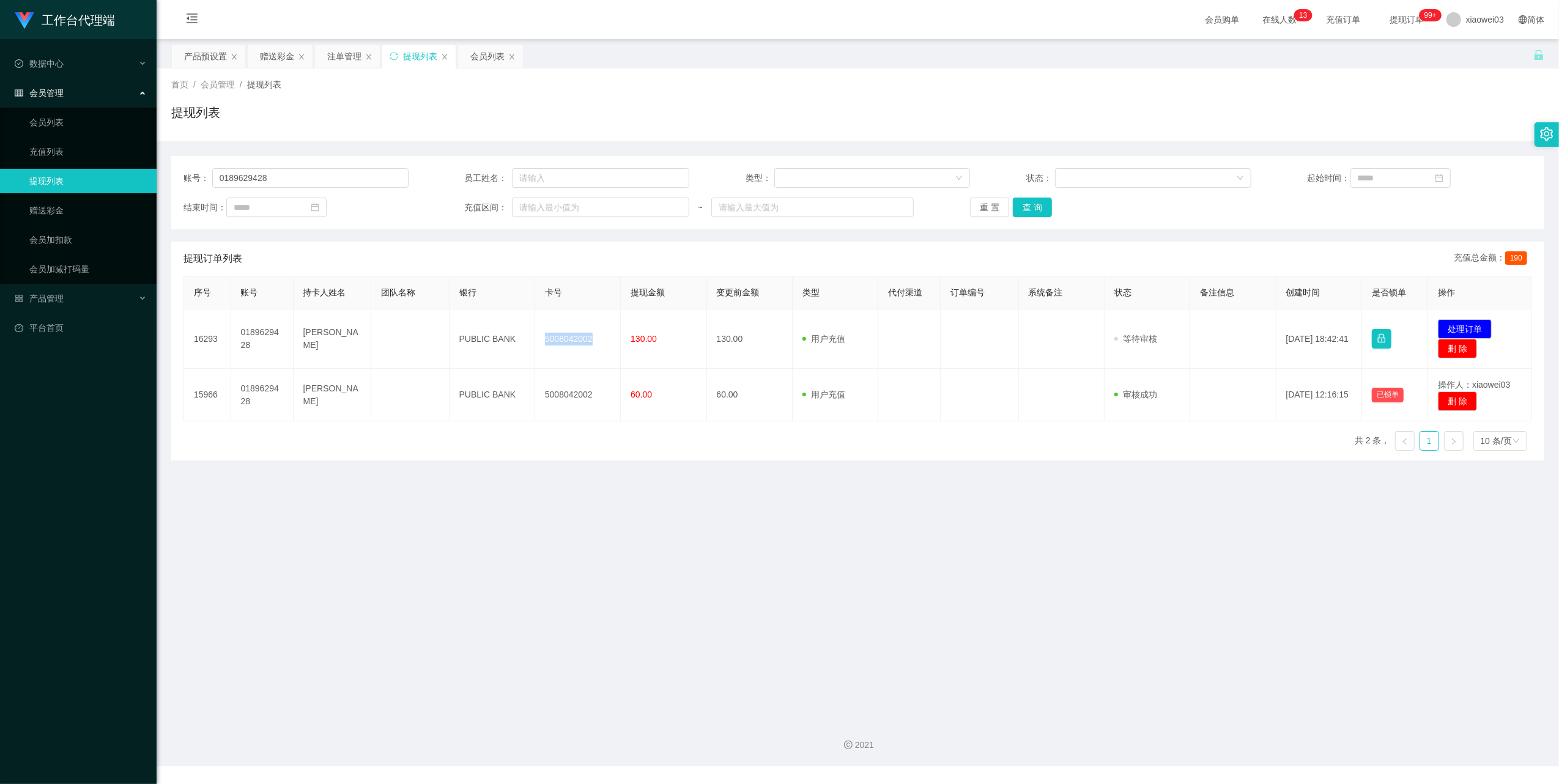
copy td "5008042002"
click at [1133, 557] on main "关闭左侧 关闭右侧 关闭其它 刷新页面 产品预设置 赠送彩金 注单管理 提现列表 会员列表 首页 / 会员管理 / 提现列表 / 提现列表 账号： 01896…" at bounding box center [857, 374] width 1403 height 671
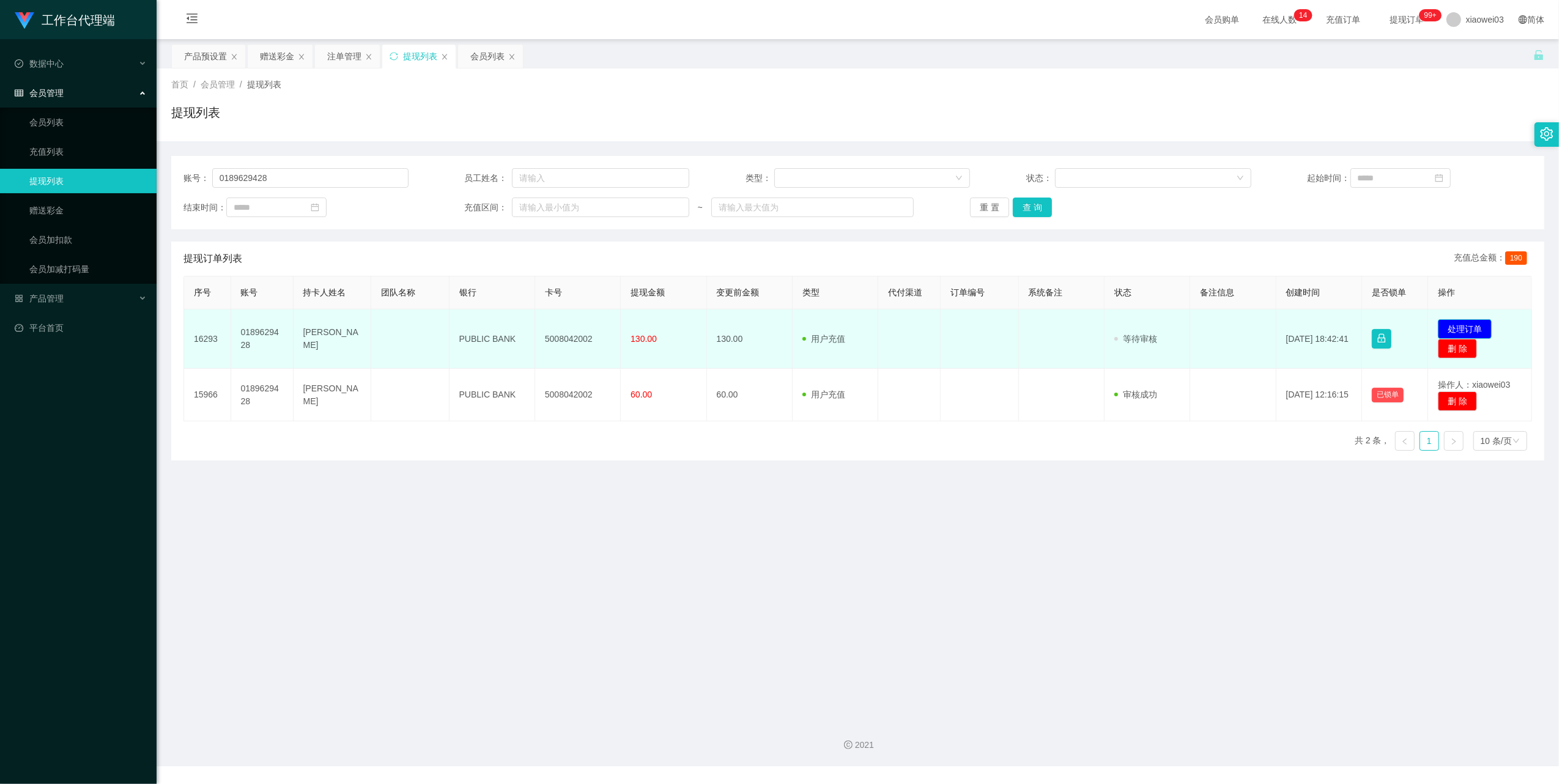
click at [1462, 320] on button "处理订单" at bounding box center [1465, 329] width 53 height 20
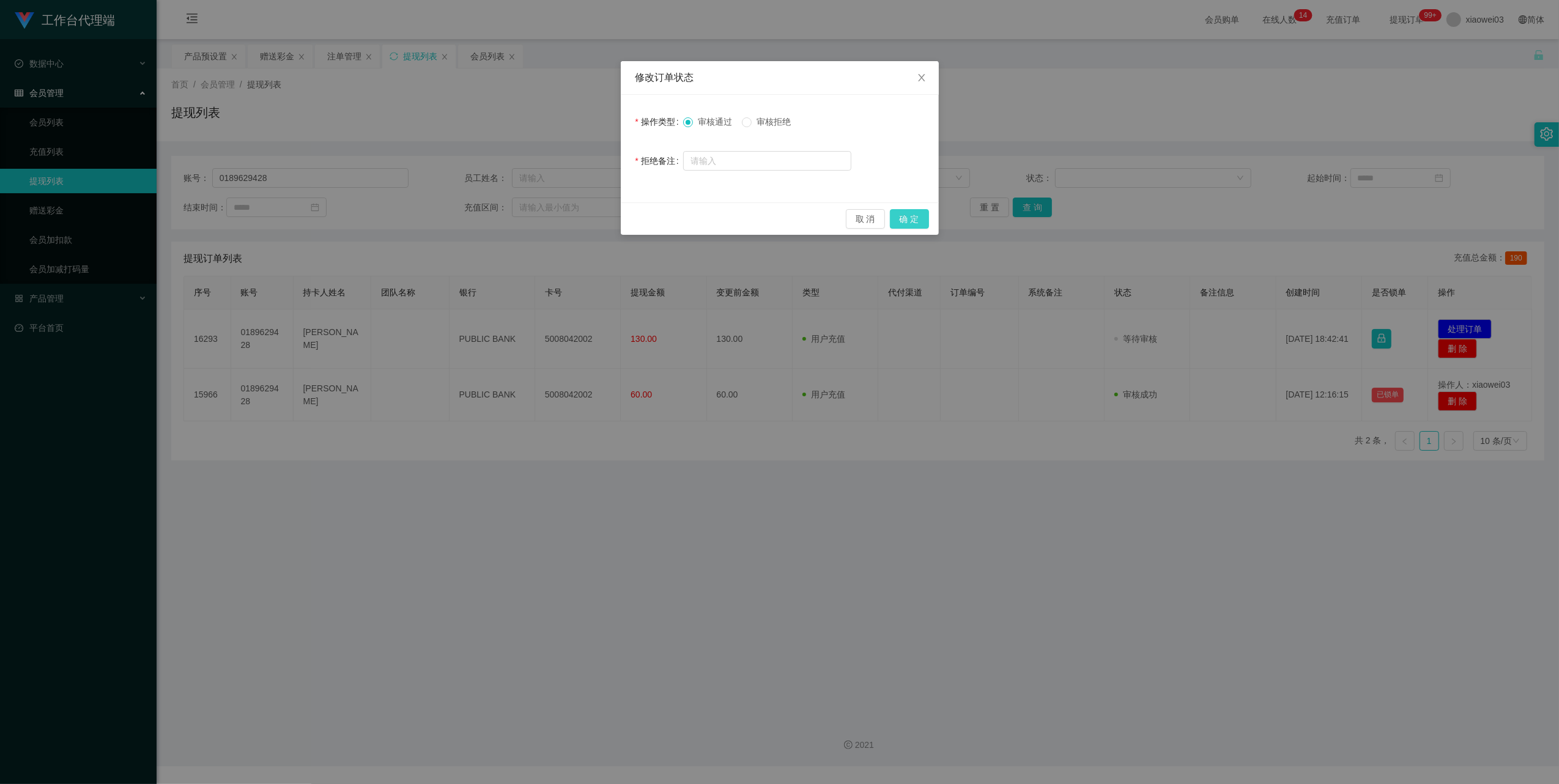
click at [909, 213] on button "确 定" at bounding box center [910, 219] width 39 height 20
click at [873, 683] on div "修改订单状态 操作类型 审核通过 审核拒绝 拒绝备注 取 消 确 定" at bounding box center [779, 392] width 1559 height 784
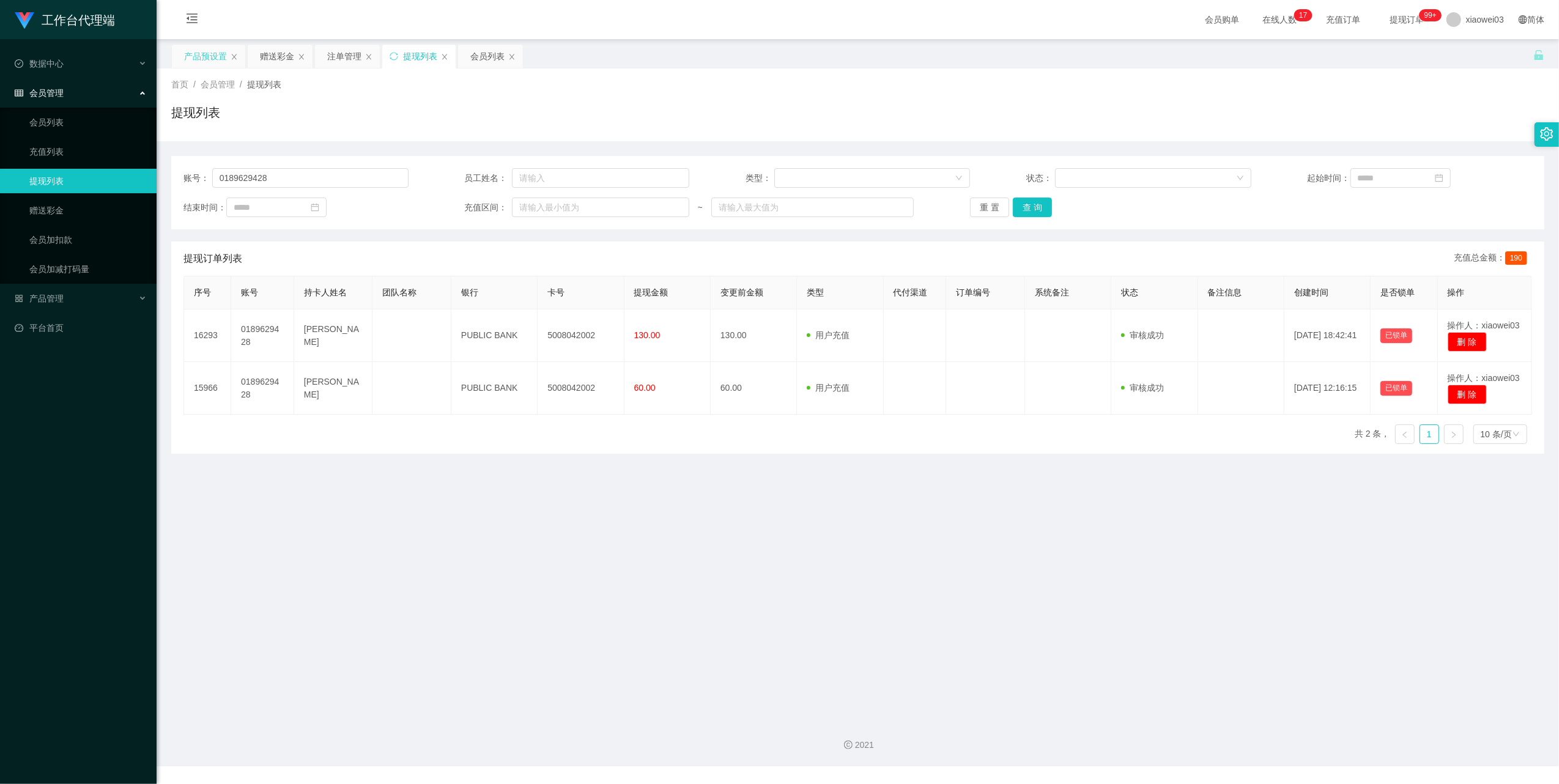
click at [214, 57] on div "产品预设置" at bounding box center [206, 56] width 43 height 23
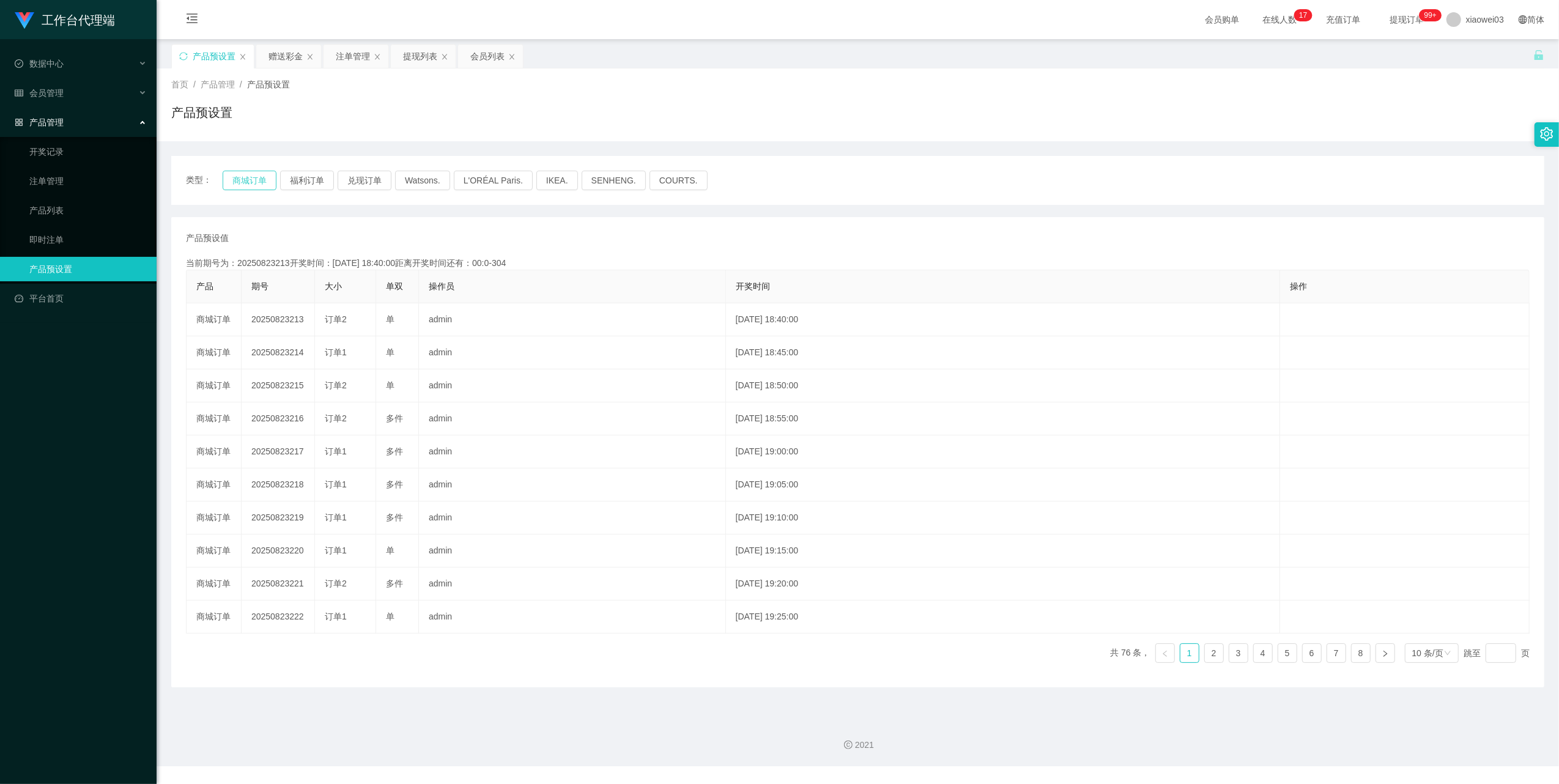
click at [258, 182] on button "商城订单" at bounding box center [249, 180] width 53 height 20
click at [297, 184] on button "福利订单" at bounding box center [307, 180] width 53 height 20
click at [242, 172] on button "商城订单" at bounding box center [249, 180] width 53 height 20
click at [291, 49] on div "赠送彩金" at bounding box center [286, 56] width 34 height 23
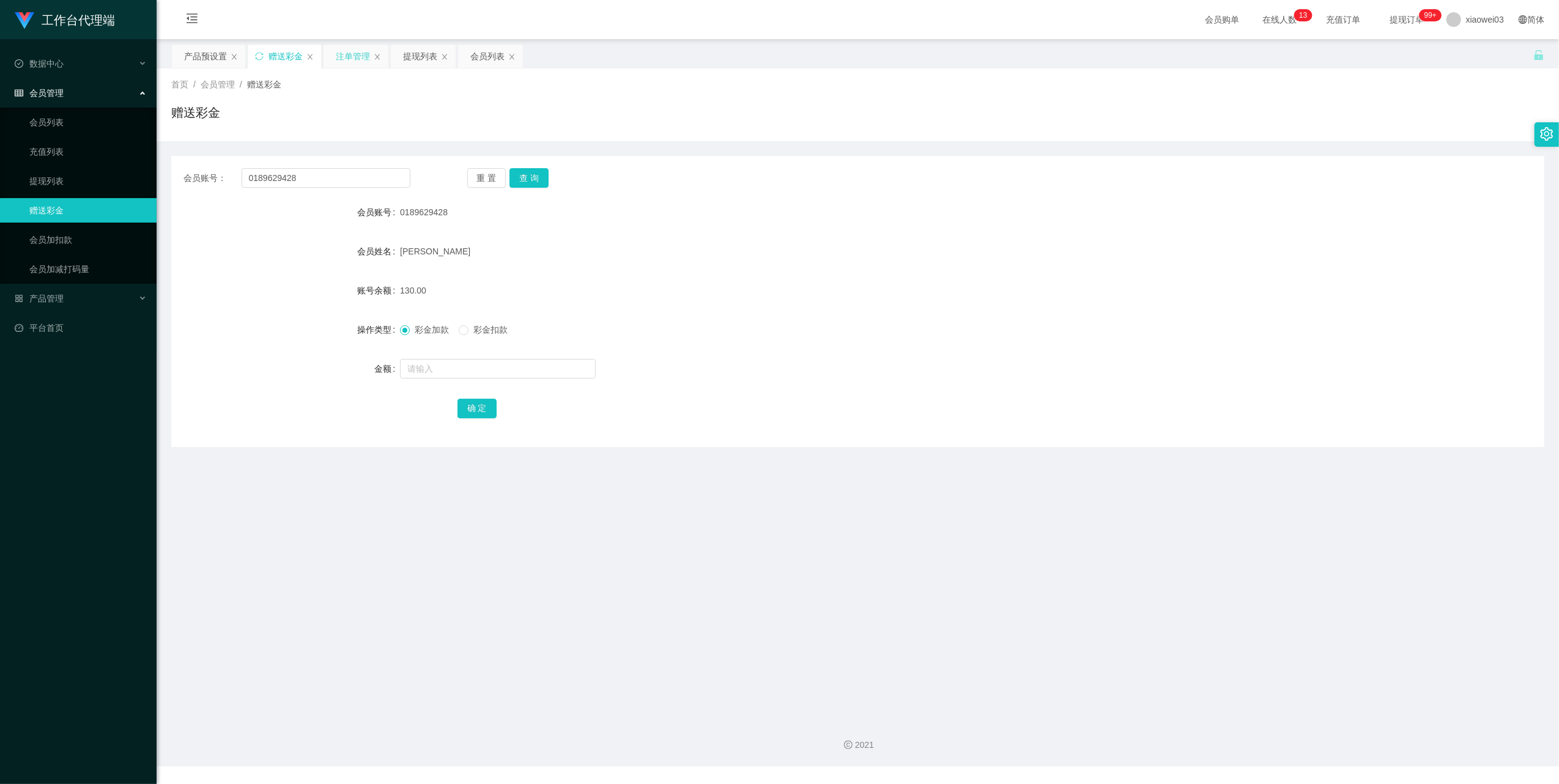
click at [371, 60] on div "注单管理" at bounding box center [356, 56] width 65 height 23
click at [358, 55] on div "注单管理" at bounding box center [353, 56] width 34 height 23
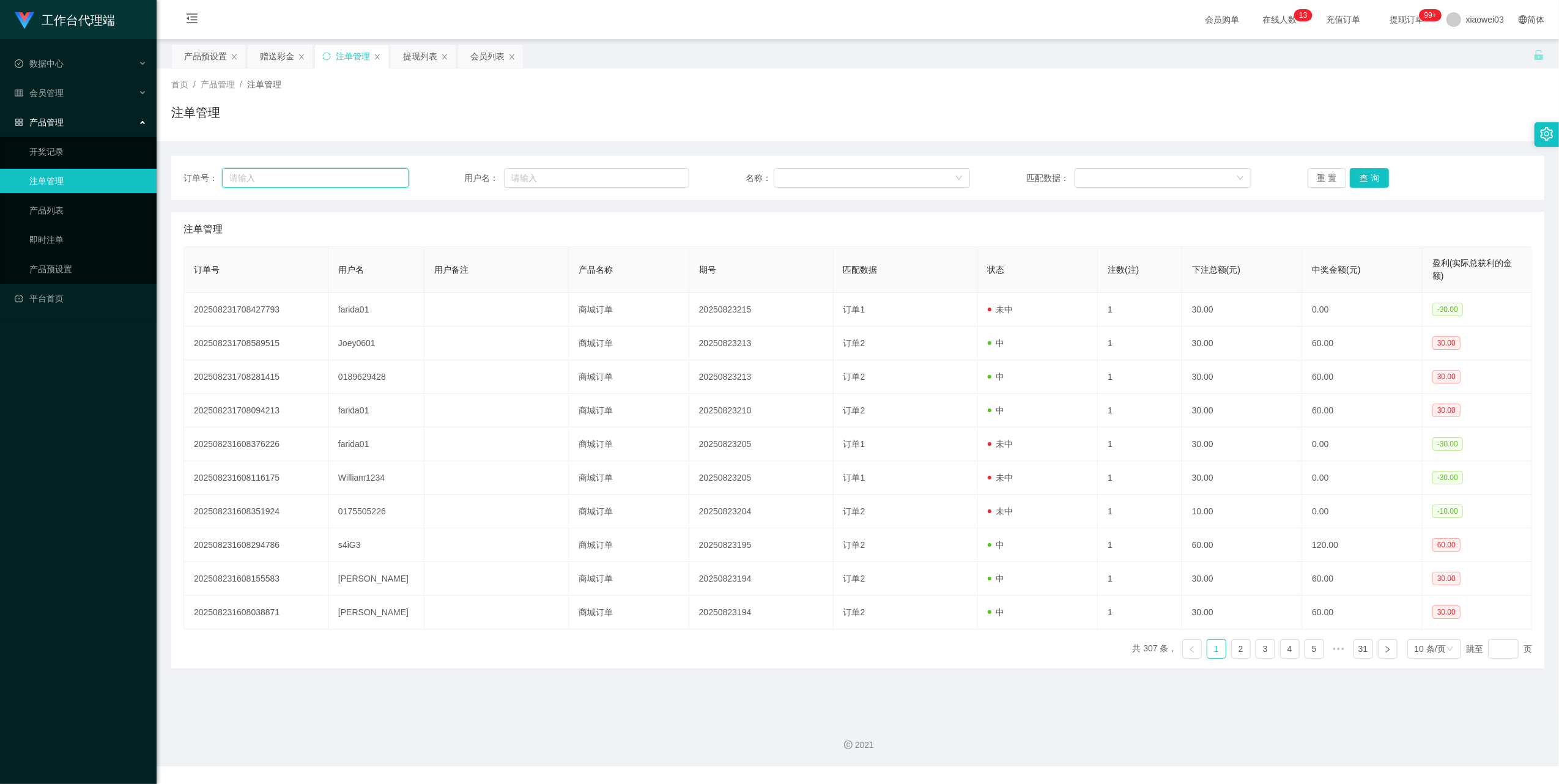
click at [341, 182] on input "text" at bounding box center [315, 178] width 187 height 20
click at [602, 169] on input "text" at bounding box center [596, 178] width 185 height 20
paste input "farida01"
type input "farida01"
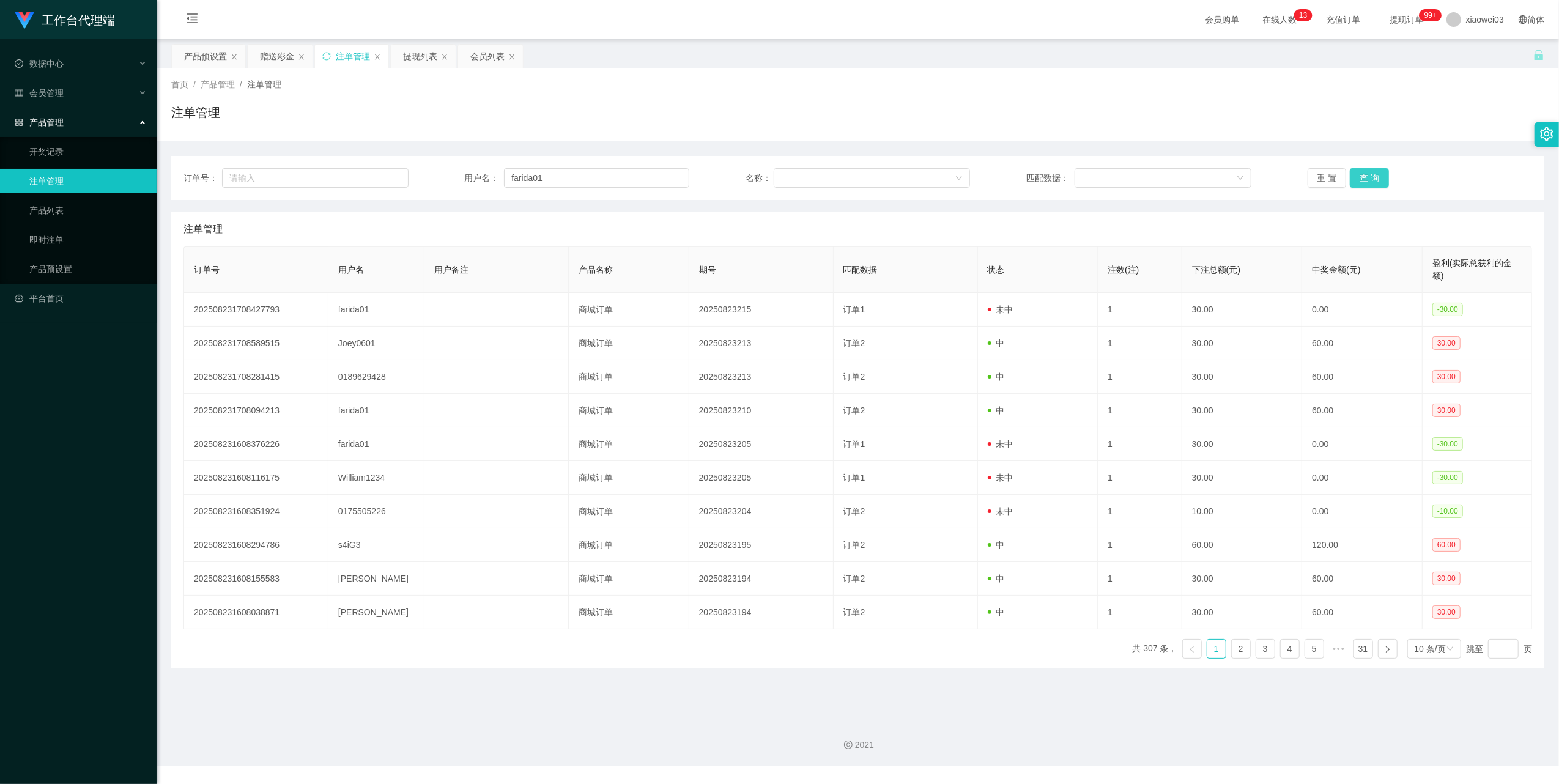
drag, startPoint x: 1361, startPoint y: 181, endPoint x: 1351, endPoint y: 181, distance: 10.0
click at [1361, 181] on button "查 询" at bounding box center [1370, 178] width 39 height 20
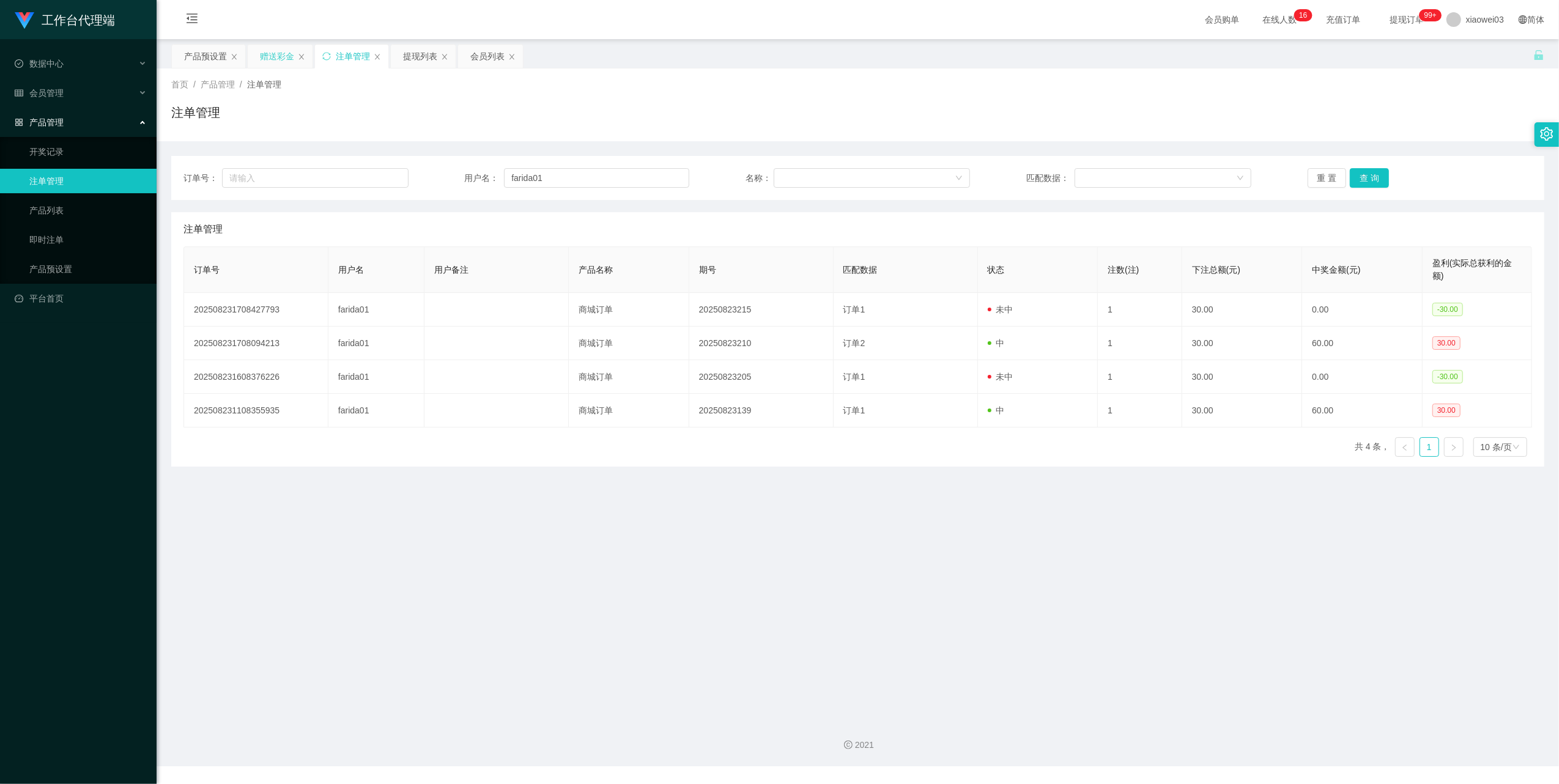
click at [277, 58] on div "赠送彩金" at bounding box center [277, 56] width 34 height 23
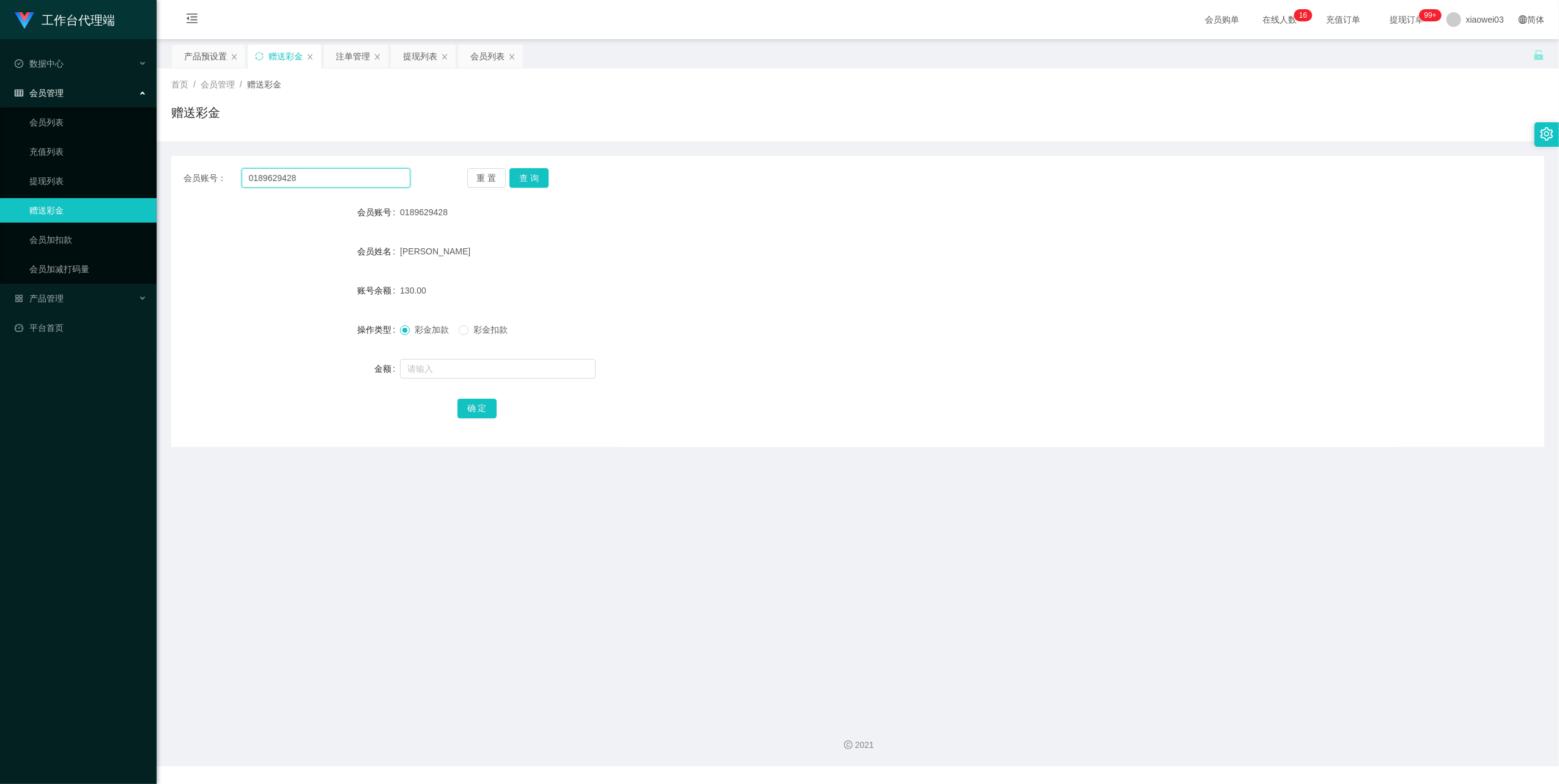
click at [325, 170] on input "0189629428" at bounding box center [326, 178] width 169 height 20
paste input "farida01"
type input "farida01"
click at [545, 174] on button "查 询" at bounding box center [529, 178] width 39 height 20
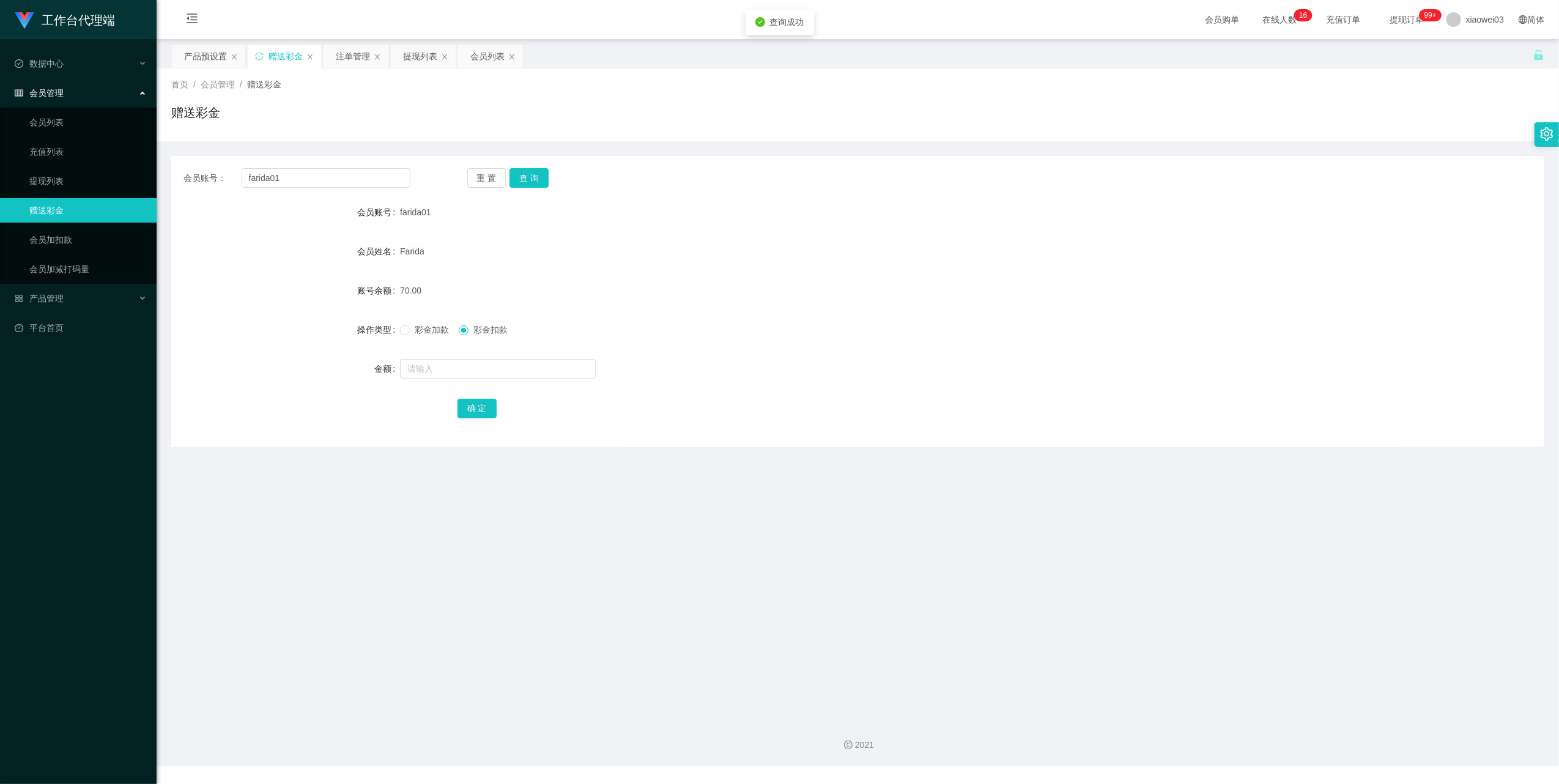
click at [429, 330] on span "彩金加款" at bounding box center [431, 330] width 44 height 10
click at [418, 374] on input "text" at bounding box center [498, 369] width 196 height 20
type input "60"
click at [471, 409] on button "确 定" at bounding box center [477, 409] width 39 height 20
click at [776, 334] on div "彩金加款 彩金扣款" at bounding box center [800, 329] width 802 height 25
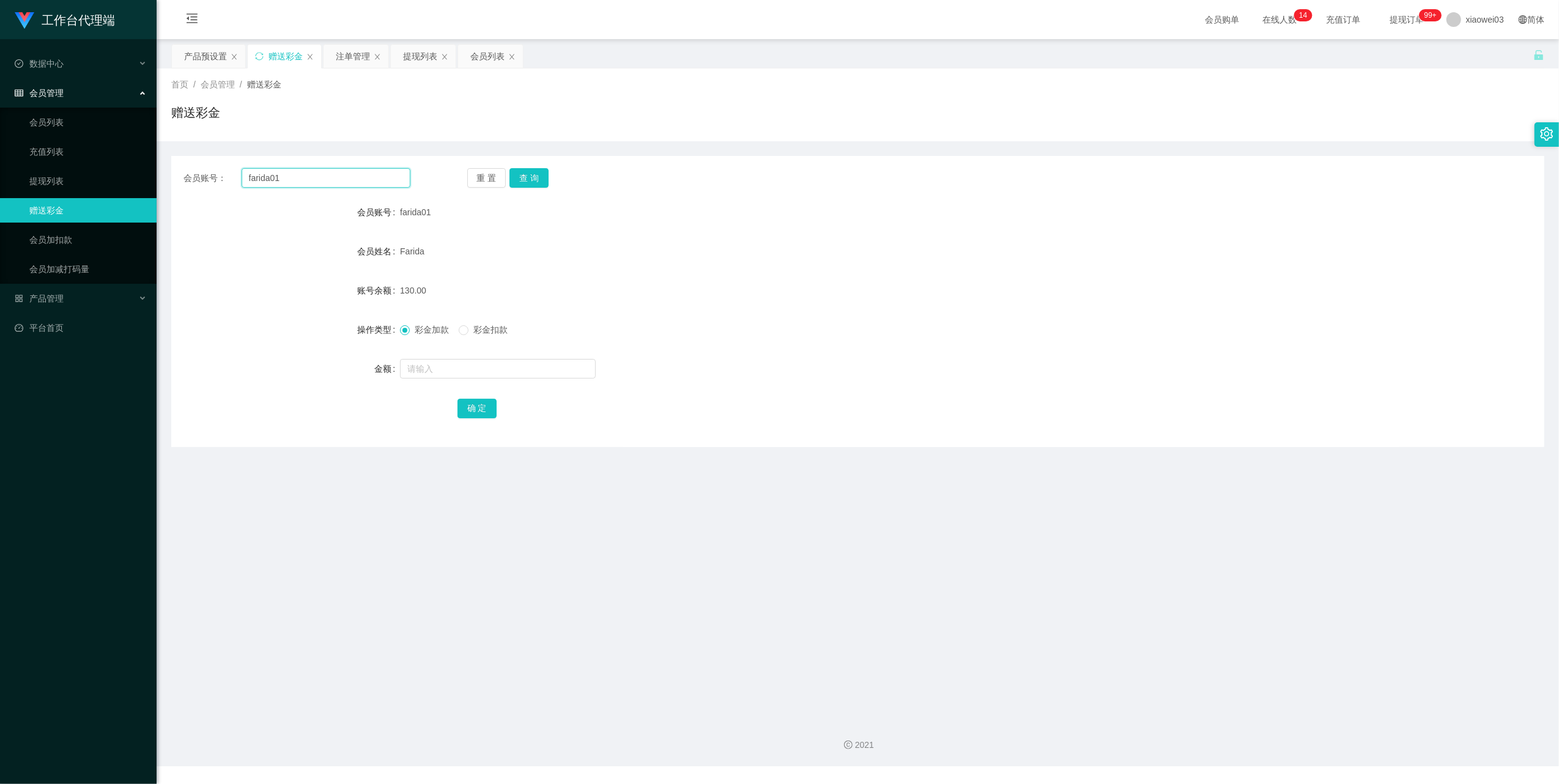
click at [348, 175] on input "farida01" at bounding box center [326, 178] width 169 height 20
paste input "0175505226"
click at [396, 174] on input "farida010175505226" at bounding box center [326, 178] width 169 height 20
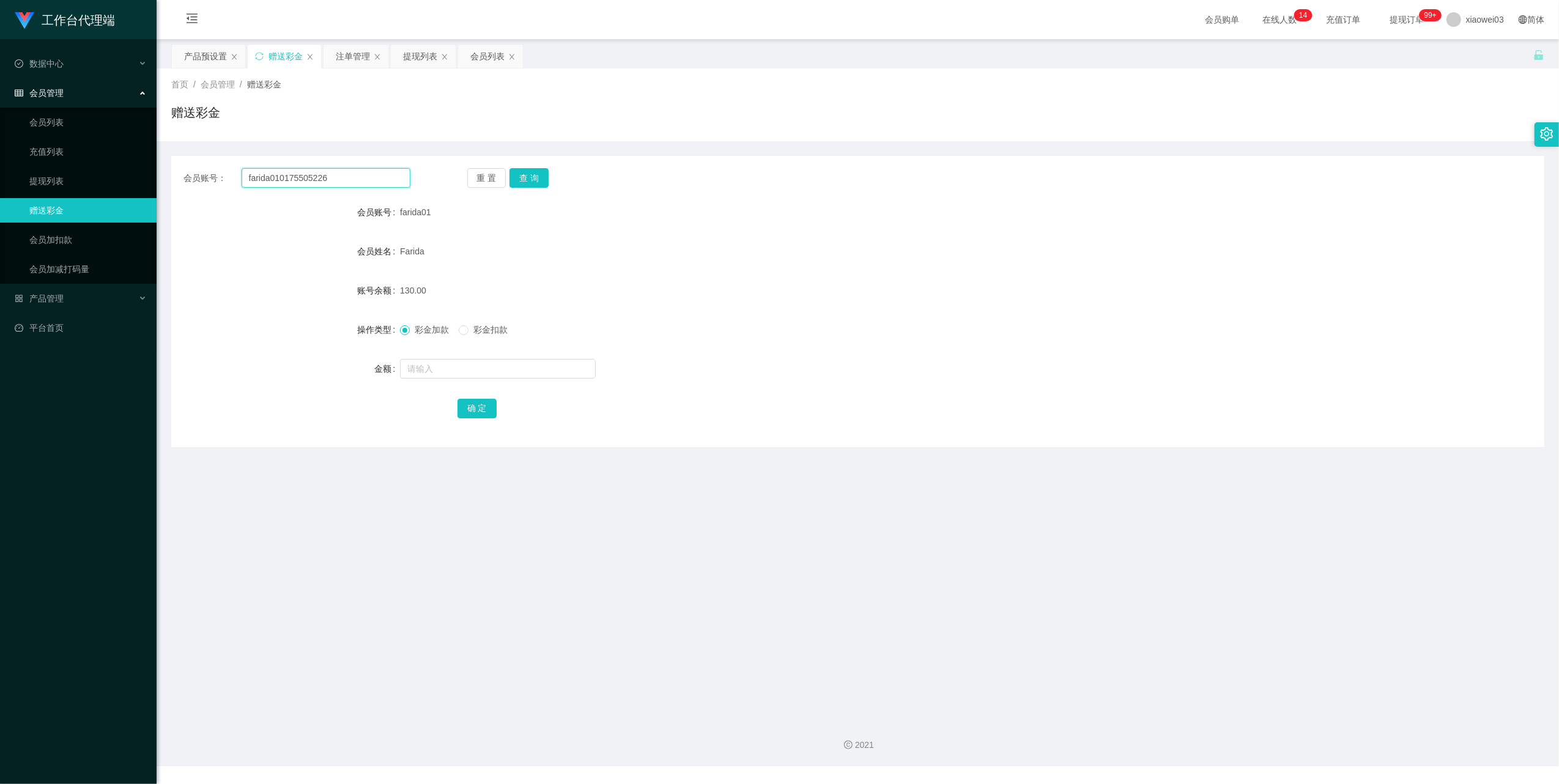
paste input "text"
type input "0175505226"
click at [529, 174] on button "查 询" at bounding box center [529, 178] width 39 height 20
click at [469, 362] on input "text" at bounding box center [498, 369] width 196 height 20
type input "3"
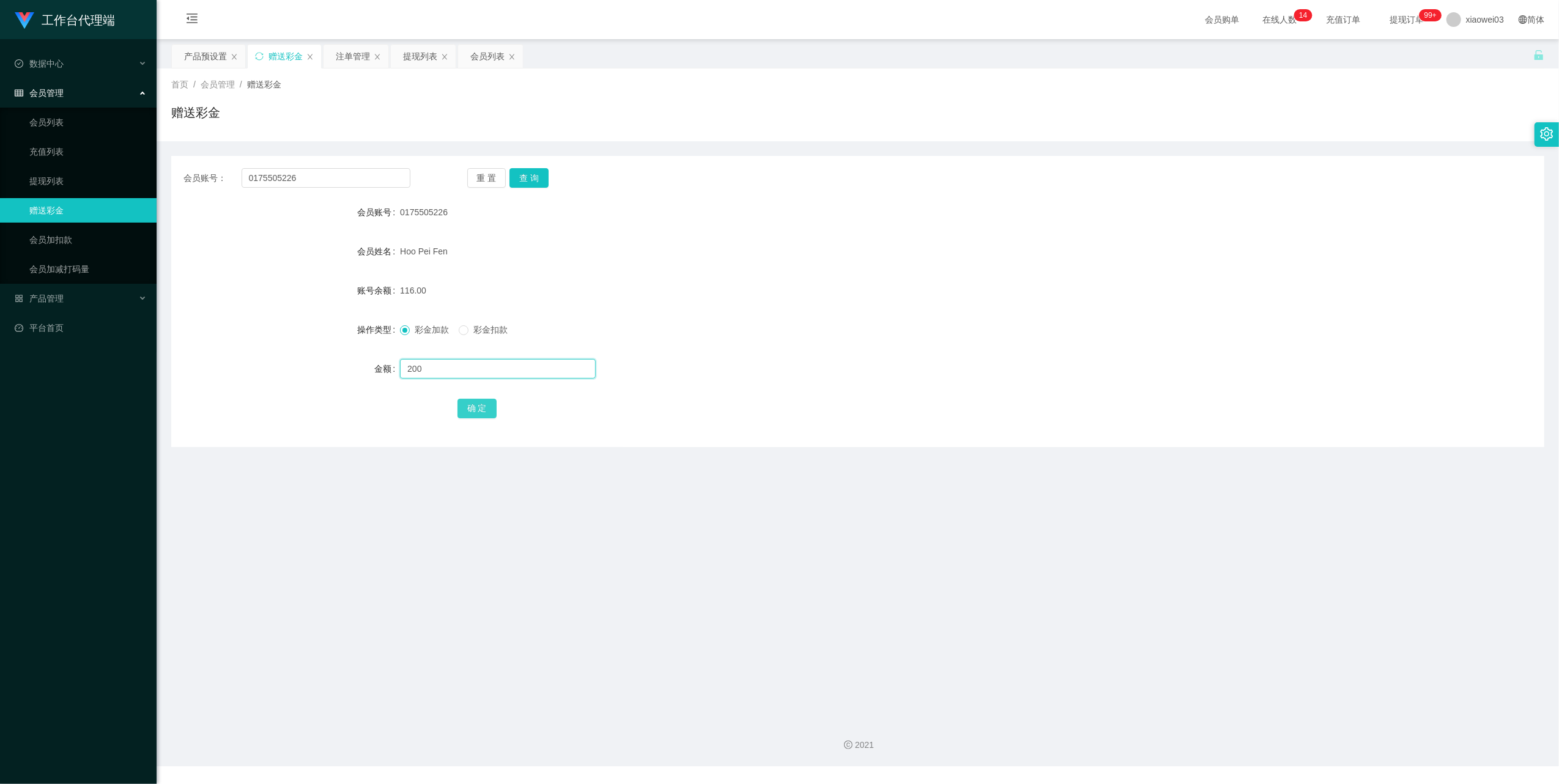
type input "200"
drag, startPoint x: 480, startPoint y: 414, endPoint x: 479, endPoint y: 404, distance: 10.0
click at [479, 414] on button "确 定" at bounding box center [477, 409] width 39 height 20
click at [1012, 279] on div "316.00" at bounding box center [800, 290] width 802 height 25
click at [338, 191] on div "会员账号： 0175505226 重 置 查 询 会员账号 0175505226 会员姓名 Hoo Pei Fen 账号余额 316.00 操作类型 彩金加款…" at bounding box center [857, 302] width 1373 height 291
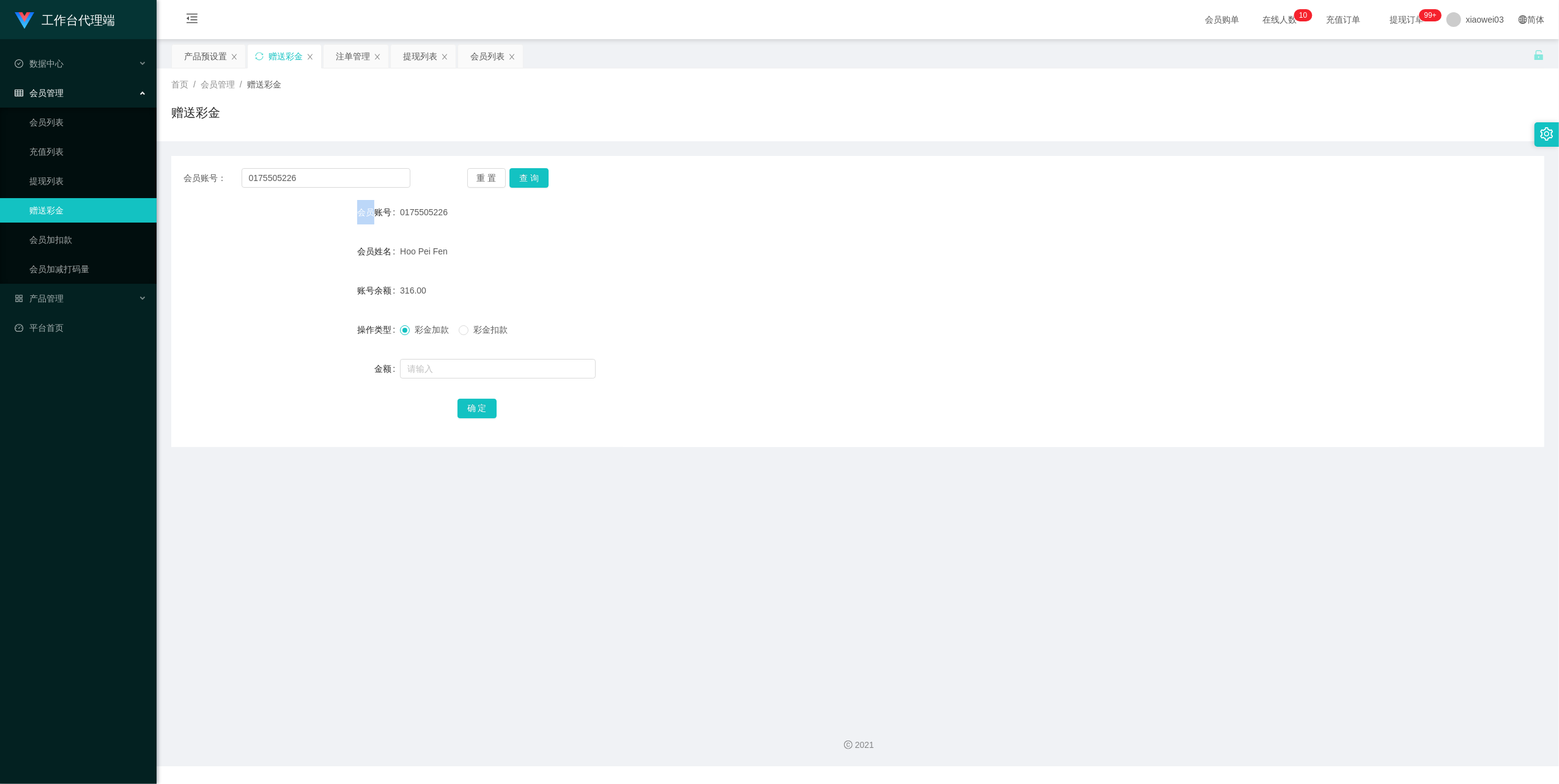
click at [338, 191] on div "会员账号： 0175505226 重 置 查 询 会员账号 0175505226 会员姓名 Hoo Pei Fen 账号余额 316.00 操作类型 彩金加款…" at bounding box center [857, 302] width 1373 height 291
drag, startPoint x: 338, startPoint y: 191, endPoint x: 358, endPoint y: 182, distance: 21.9
click at [358, 182] on input "0175505226" at bounding box center [326, 178] width 169 height 20
paste input "farida01"
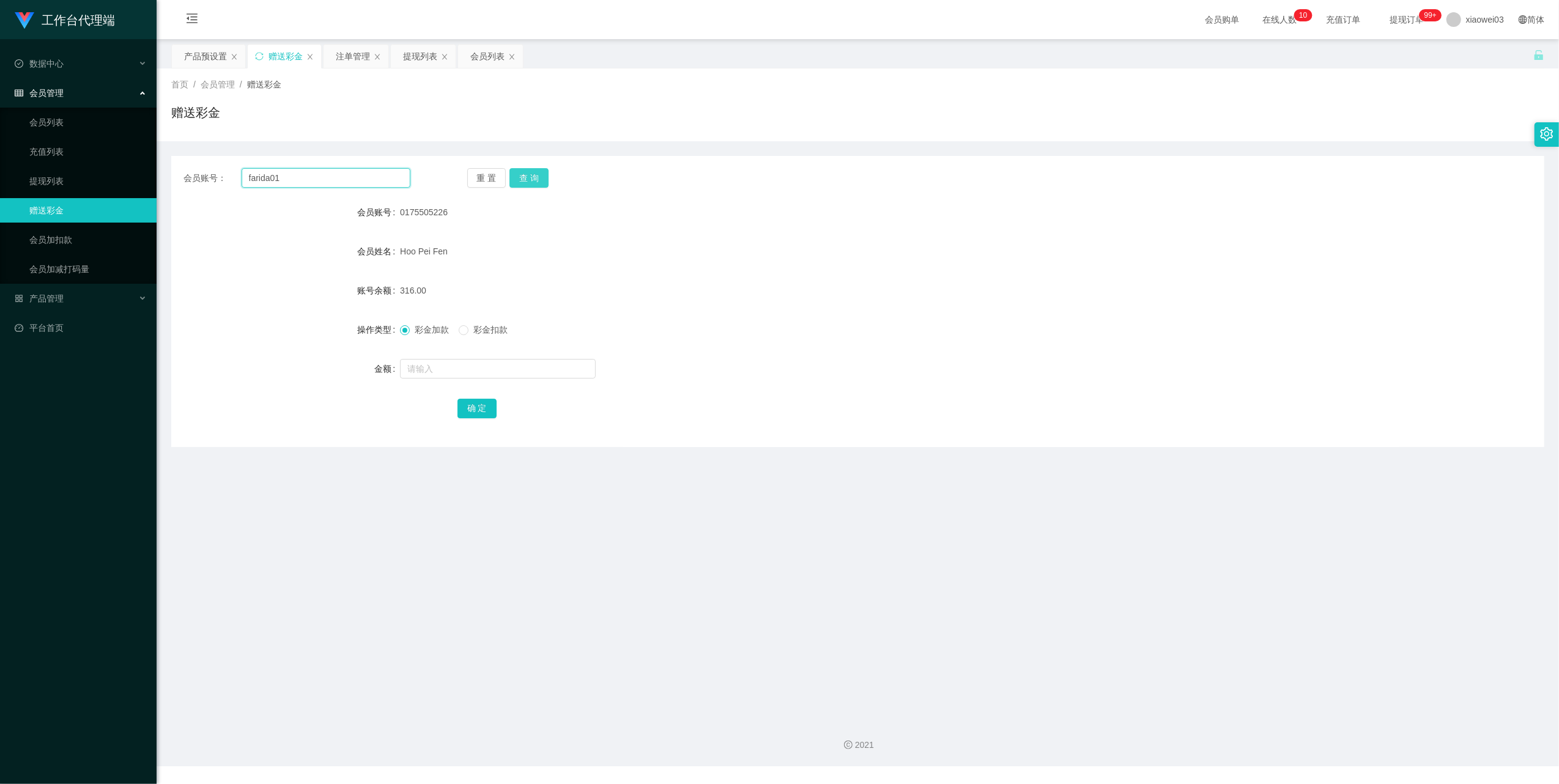
type input "farida01"
click at [541, 172] on button "查 询" at bounding box center [529, 178] width 39 height 20
drag, startPoint x: 799, startPoint y: 311, endPoint x: 817, endPoint y: 301, distance: 20.6
click at [802, 311] on form "会员账号 farida01 会员姓名 [PERSON_NAME] 账号余额 130.00 操作类型 彩金加款 彩金扣款 金额 确 定" at bounding box center [857, 310] width 1373 height 220
click at [482, 55] on div "会员列表" at bounding box center [487, 56] width 34 height 23
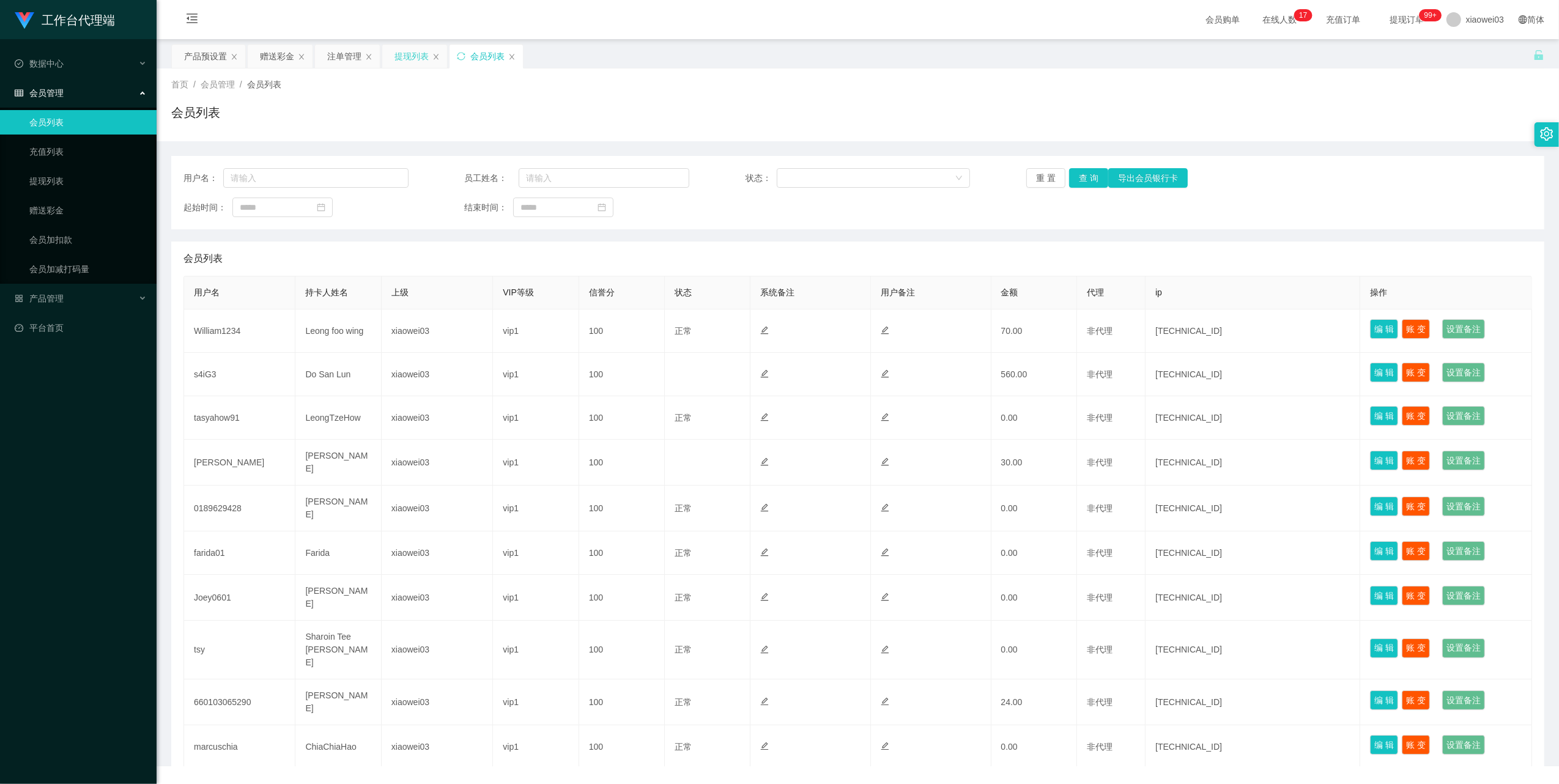
click at [432, 50] on div "提现列表" at bounding box center [415, 56] width 65 height 23
click at [417, 53] on div "提现列表" at bounding box center [412, 56] width 34 height 23
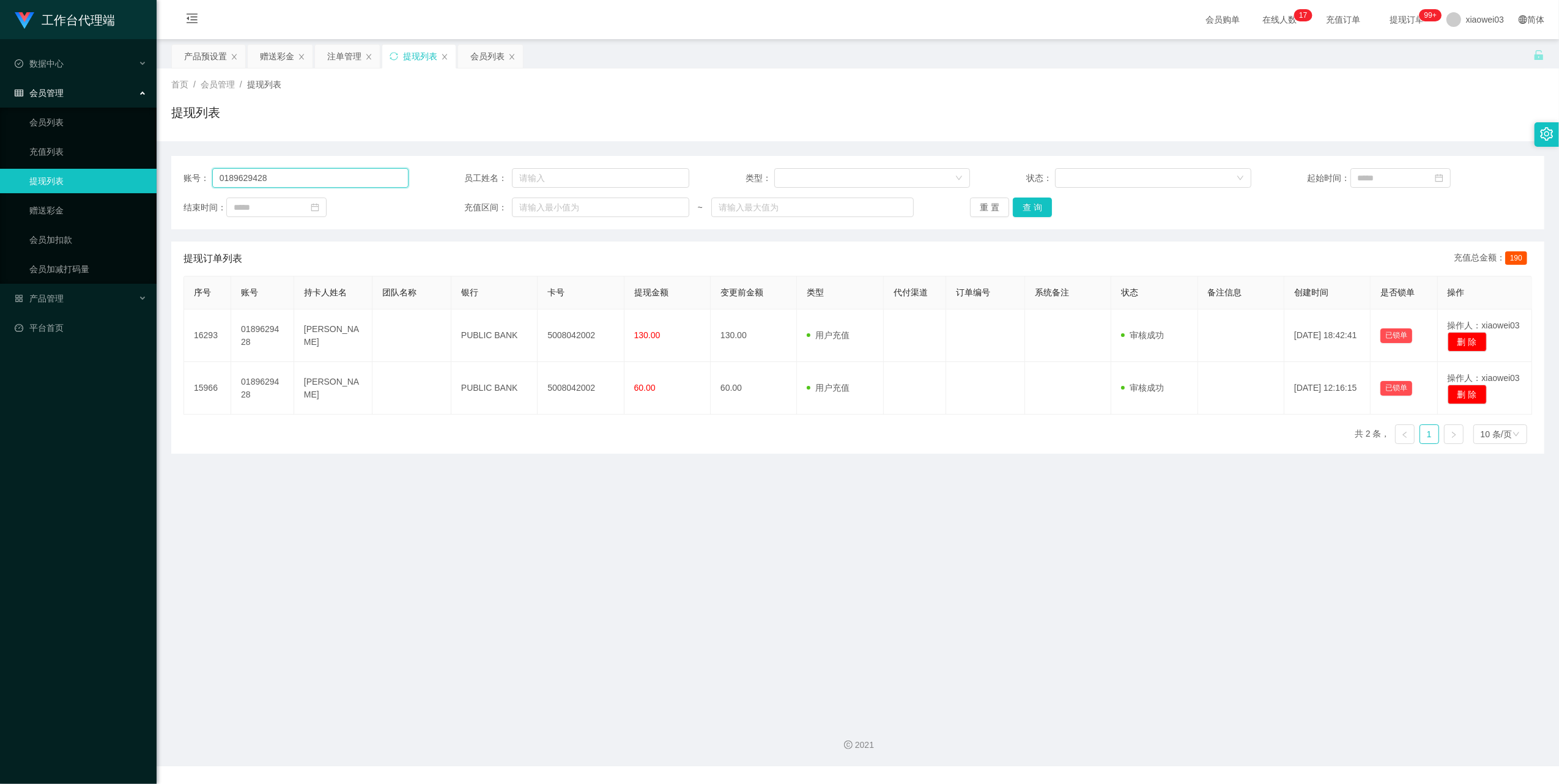
click at [339, 179] on input "0189629428" at bounding box center [310, 178] width 196 height 20
paste input "farida01"
type input "farida01"
click at [1036, 203] on button "查 询" at bounding box center [1033, 208] width 39 height 20
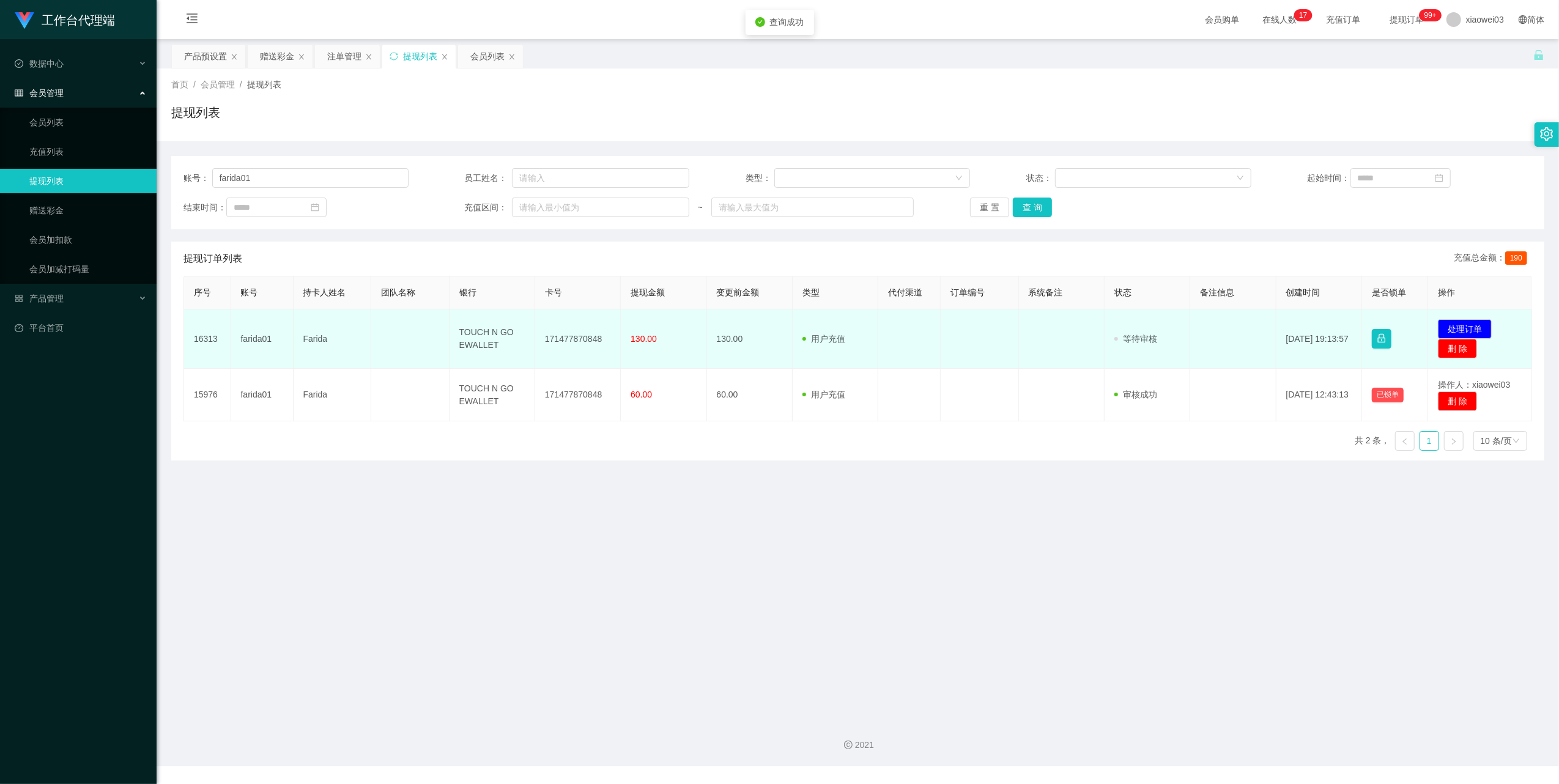
click at [576, 343] on td "171477870848" at bounding box center [578, 339] width 86 height 59
copy td "171477870848"
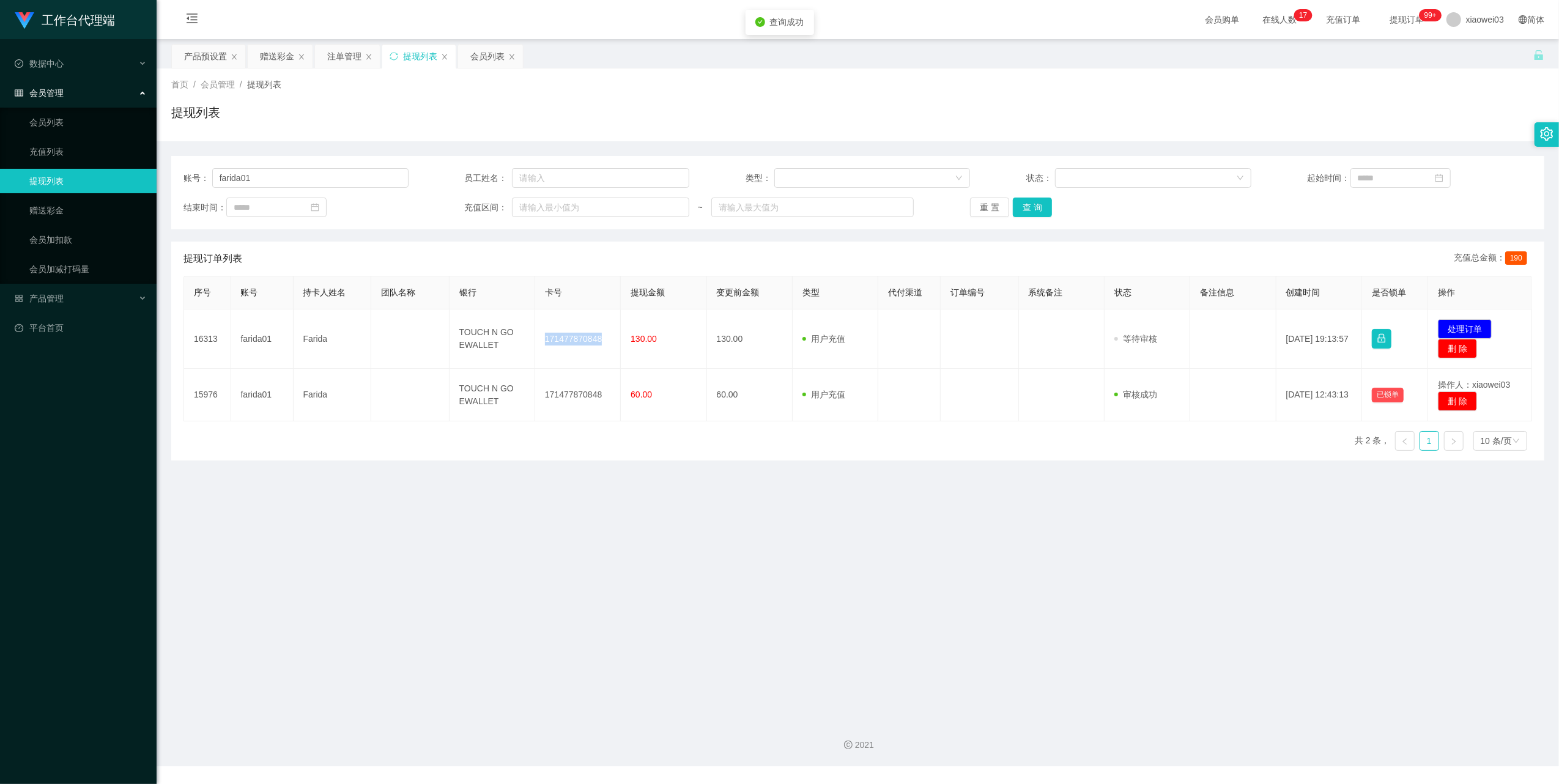
drag, startPoint x: 605, startPoint y: 621, endPoint x: 587, endPoint y: 683, distance: 64.6
click at [603, 620] on main "关闭左侧 关闭右侧 关闭其它 刷新页面 产品预设置 赠送彩金 注单管理 提现列表 会员列表 首页 / 会员管理 / 提现列表 / 提现列表 账号： farid…" at bounding box center [857, 374] width 1403 height 671
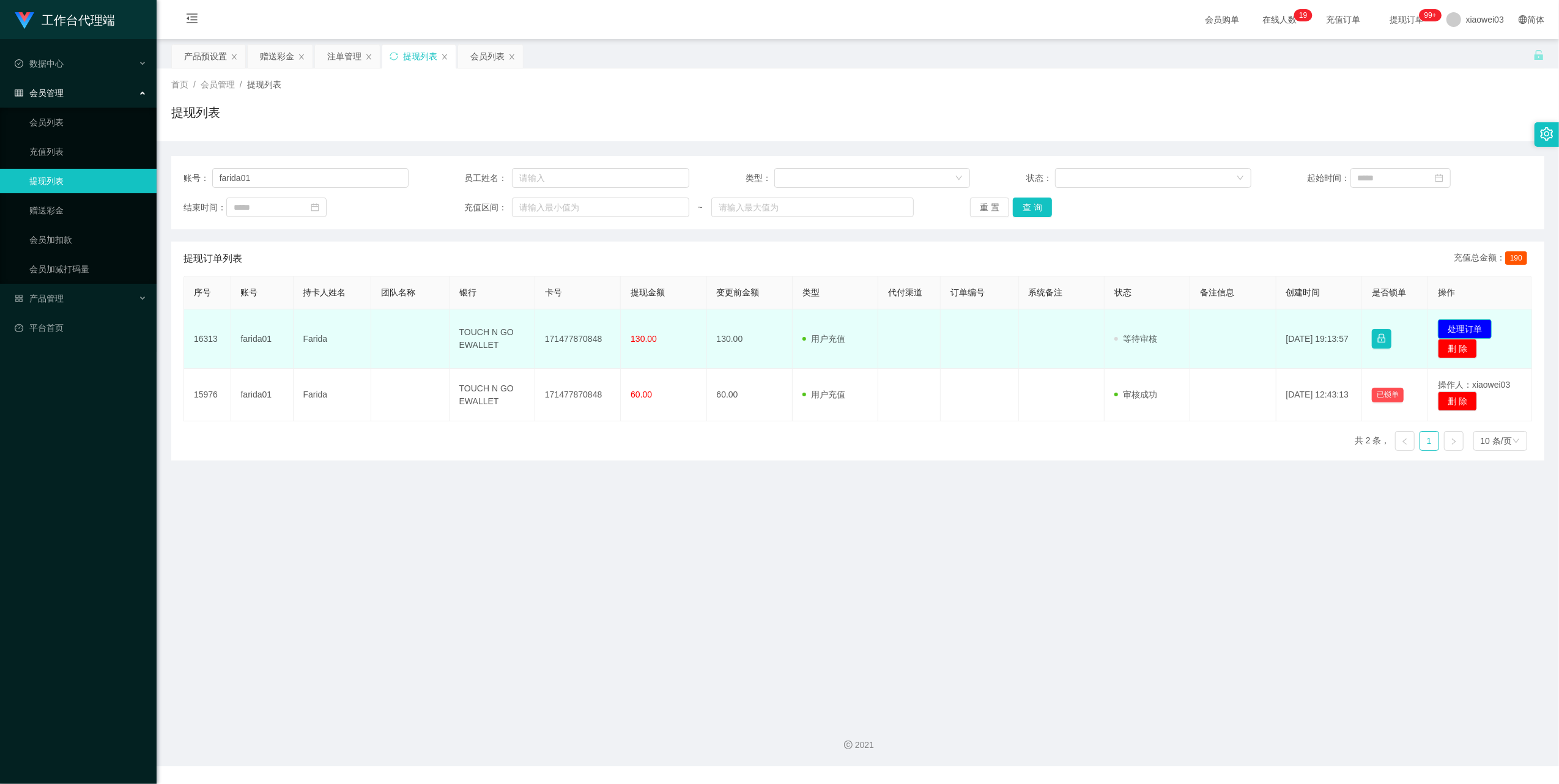
click at [1451, 329] on button "处理订单" at bounding box center [1465, 329] width 53 height 20
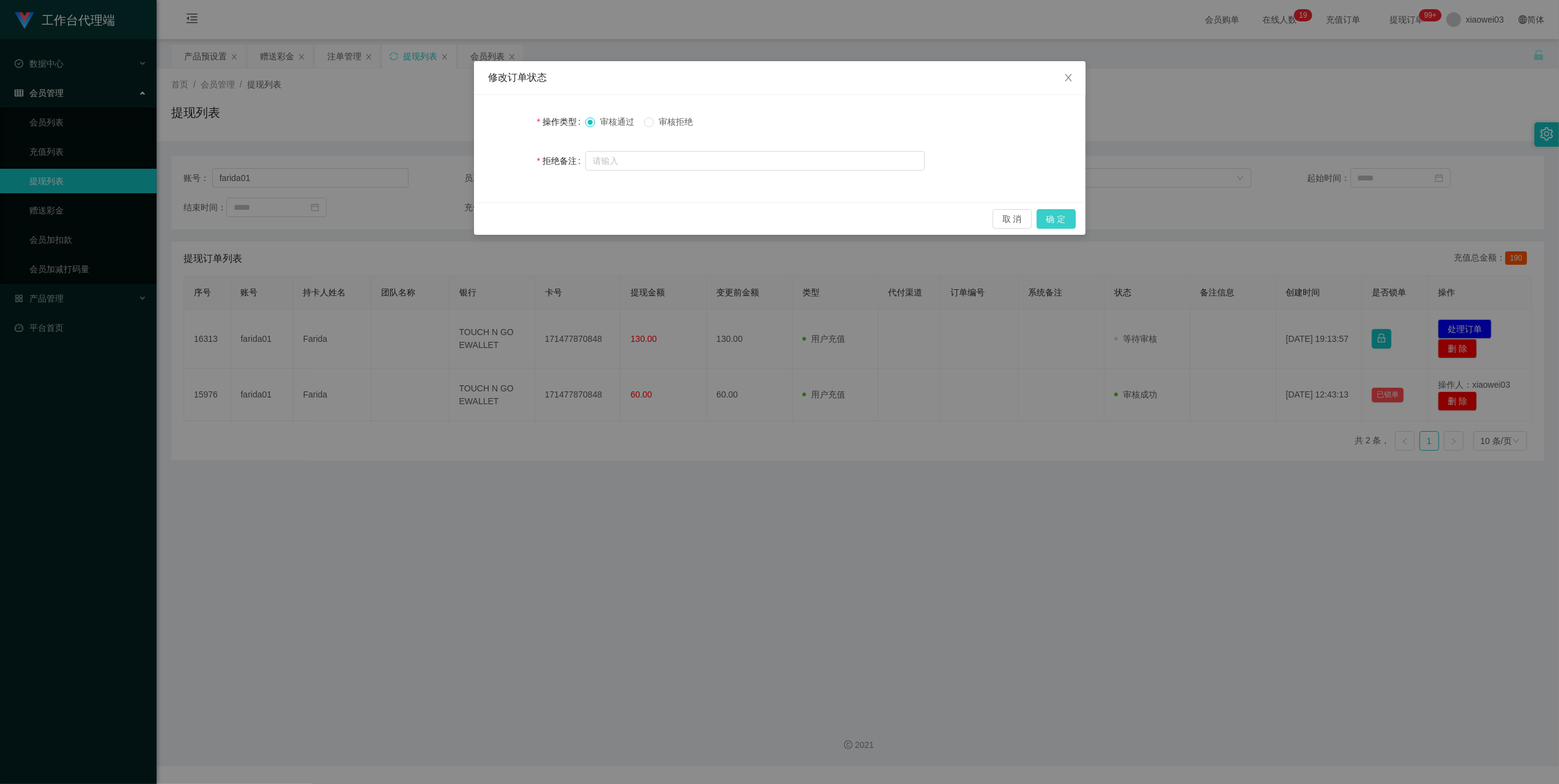
click at [1054, 209] on button "确 定" at bounding box center [1056, 219] width 39 height 20
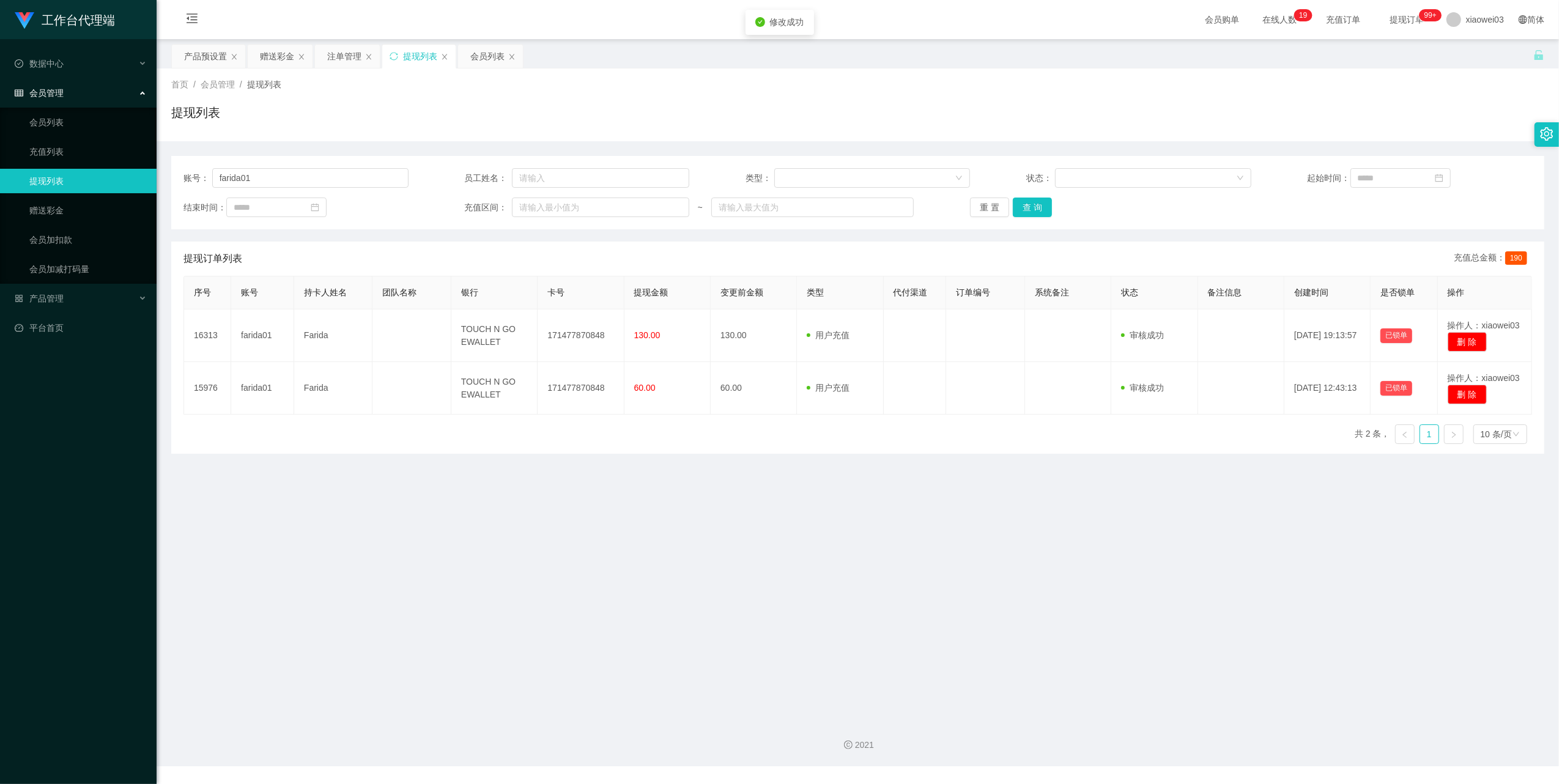
click at [959, 581] on div "修改订单状态 操作类型 审核通过 审核拒绝 拒绝备注 取 消 确 定" at bounding box center [779, 392] width 1559 height 784
